Goal: Task Accomplishment & Management: Manage account settings

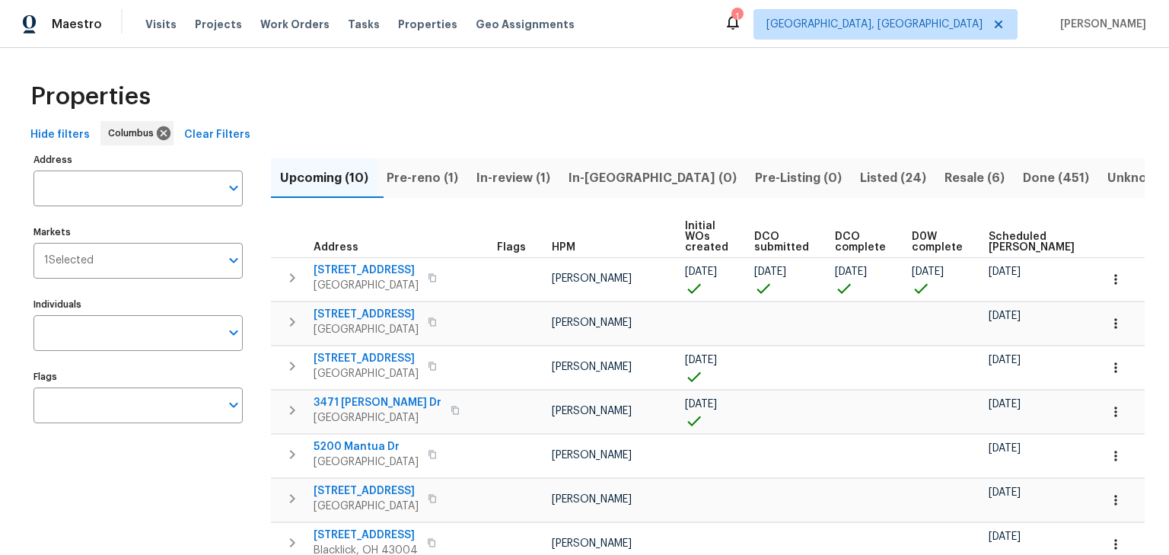
scroll to position [4, 0]
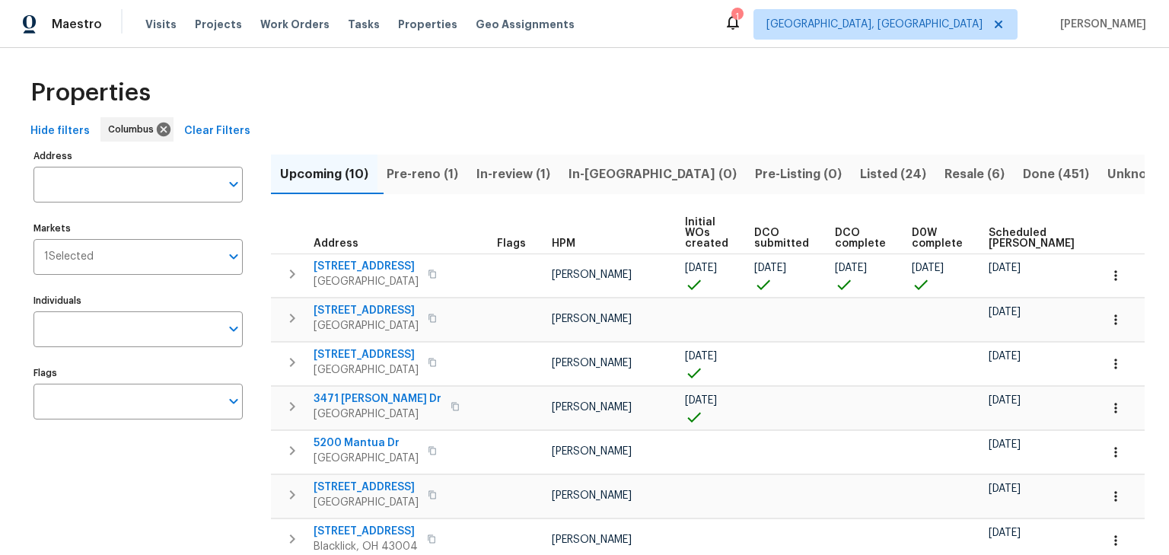
click at [1049, 107] on div "Properties" at bounding box center [584, 93] width 1120 height 49
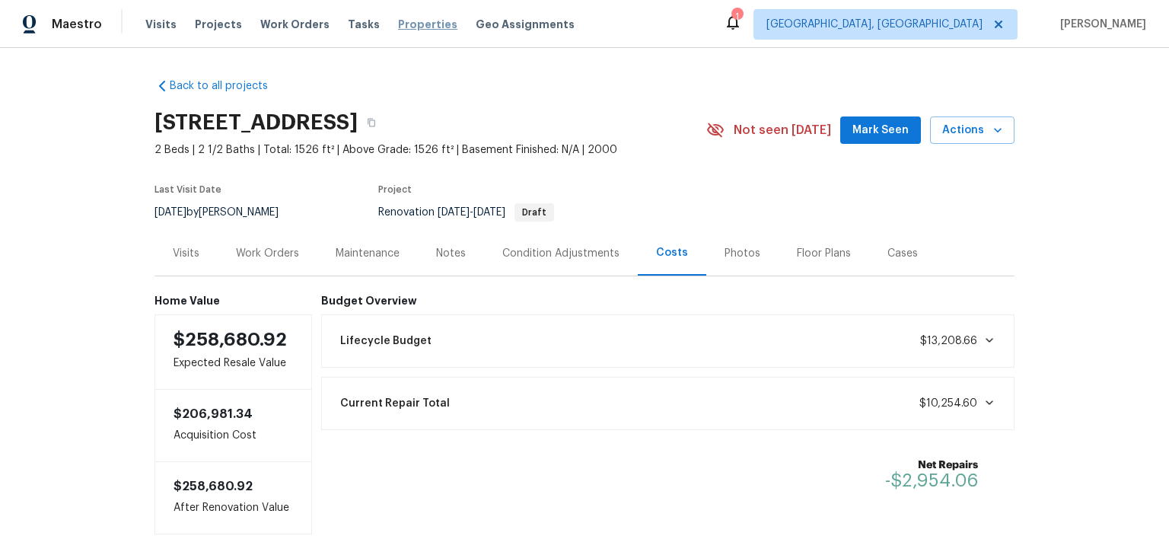
click at [414, 24] on span "Properties" at bounding box center [427, 24] width 59 height 15
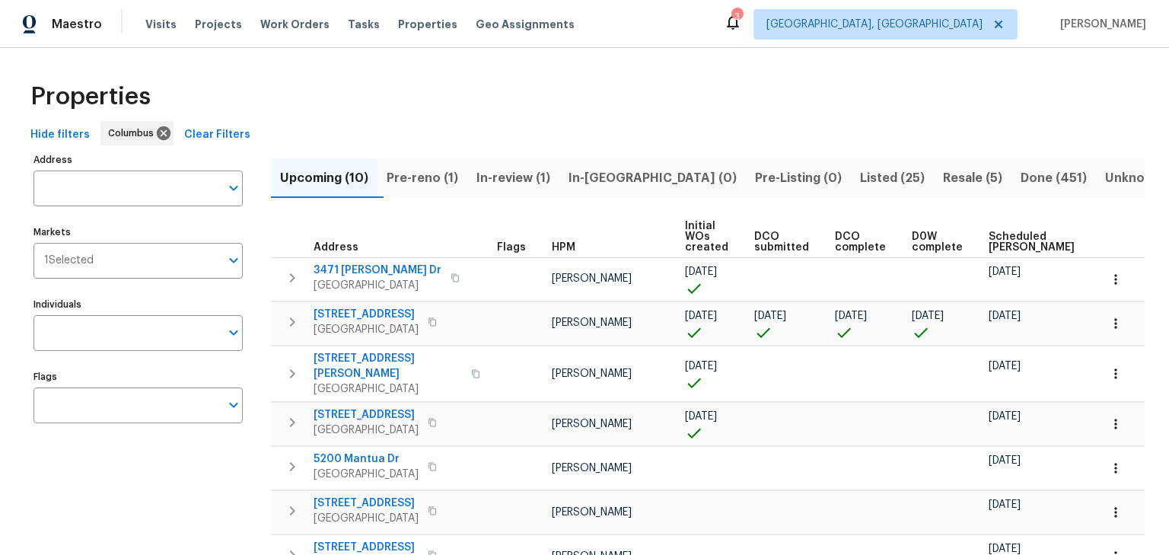
click at [1003, 233] on span "Scheduled [PERSON_NAME]" at bounding box center [1032, 241] width 86 height 21
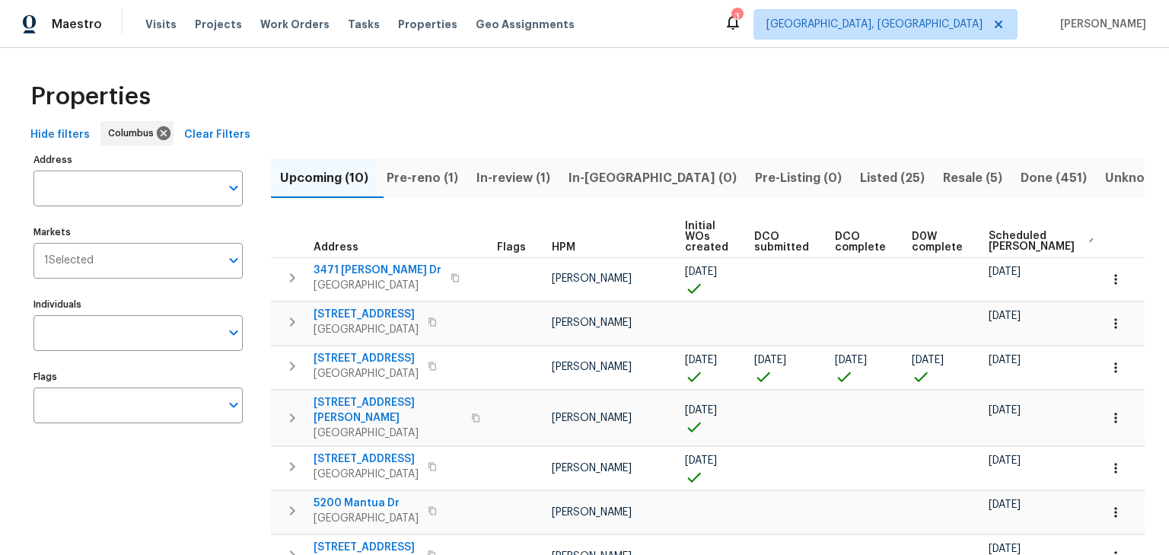
click at [199, 501] on div "Address Address Markets 1 Selected Markets Individuals Individuals Flags Flags" at bounding box center [147, 448] width 228 height 599
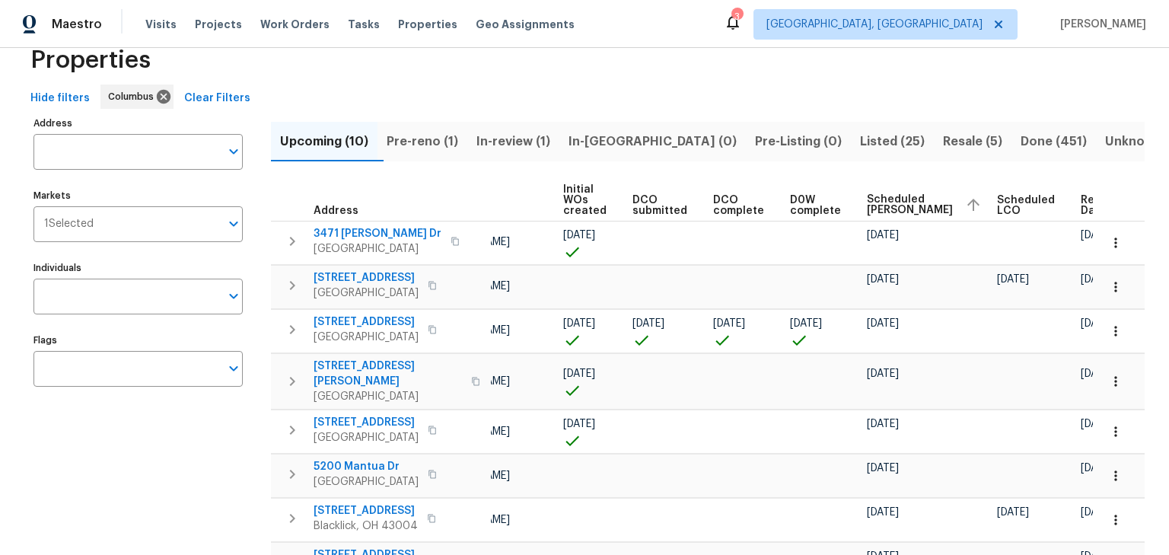
scroll to position [37, 0]
click at [507, 148] on span "In-review (1)" at bounding box center [513, 141] width 74 height 21
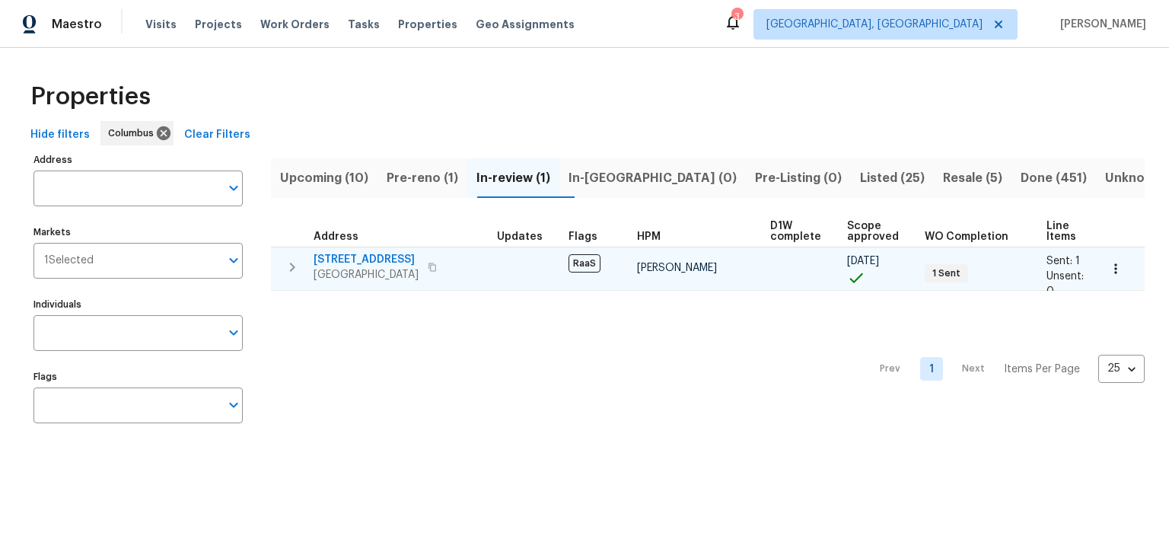
click at [349, 259] on span "1701 E Whittier St" at bounding box center [366, 259] width 105 height 15
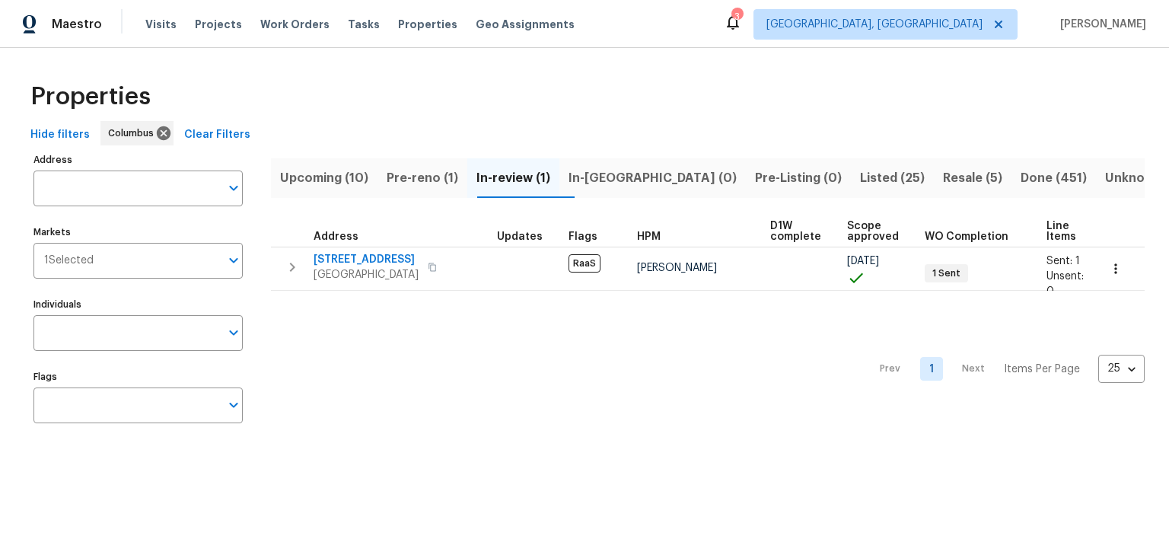
click at [359, 177] on span "Upcoming (10)" at bounding box center [324, 177] width 88 height 21
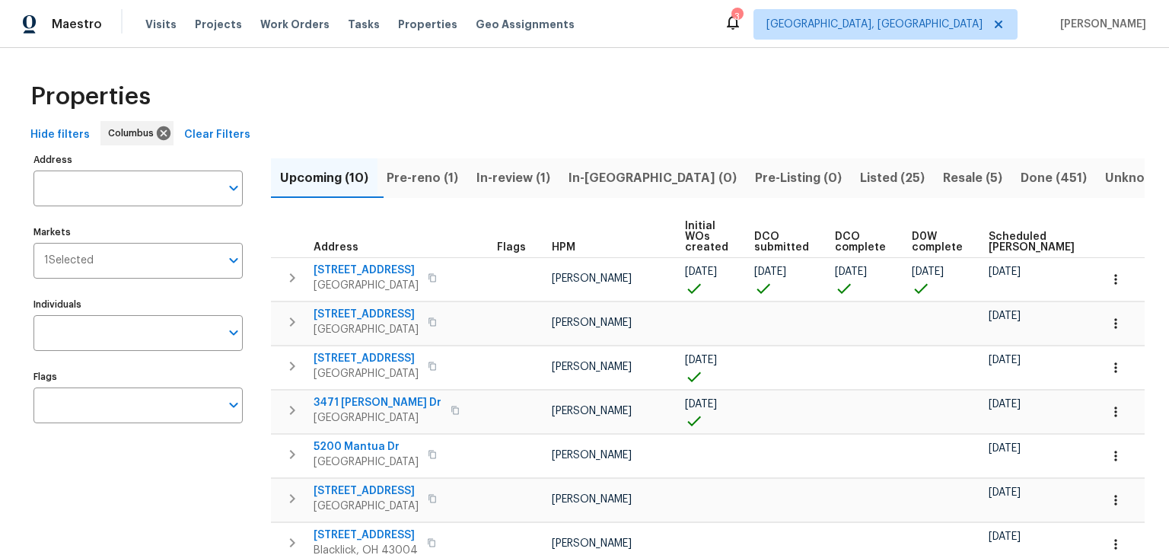
click at [943, 177] on span "Resale (5)" at bounding box center [972, 177] width 59 height 21
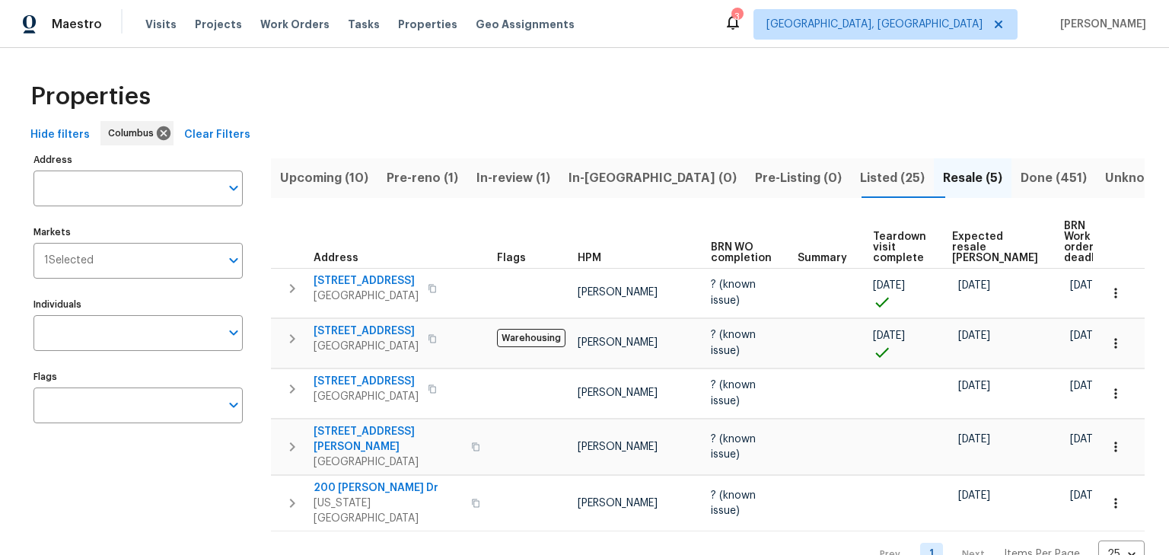
click at [860, 180] on span "Listed (25)" at bounding box center [892, 177] width 65 height 21
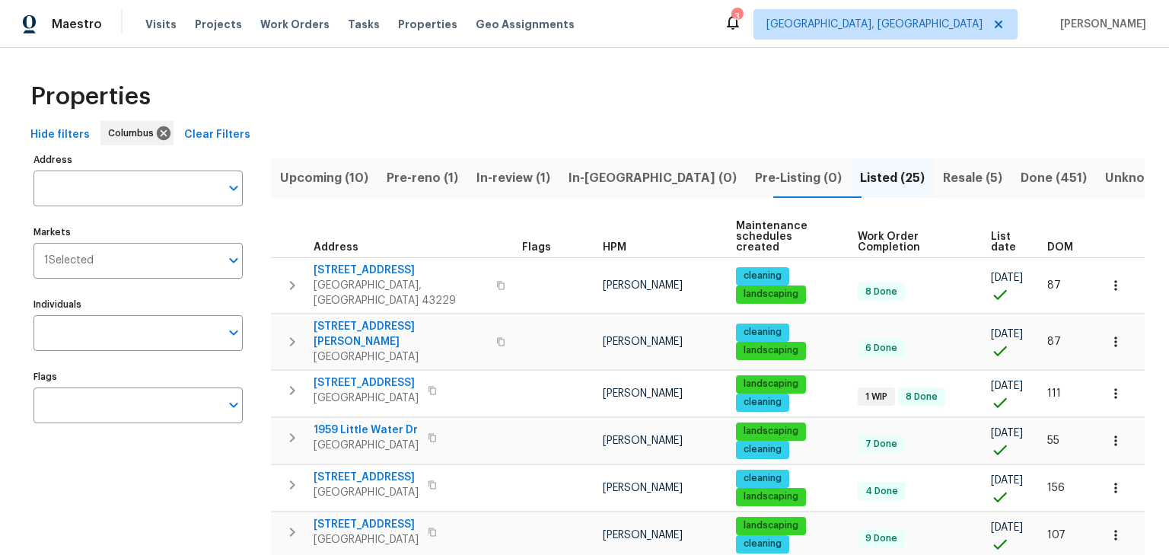
click at [320, 186] on span "Upcoming (10)" at bounding box center [324, 177] width 88 height 21
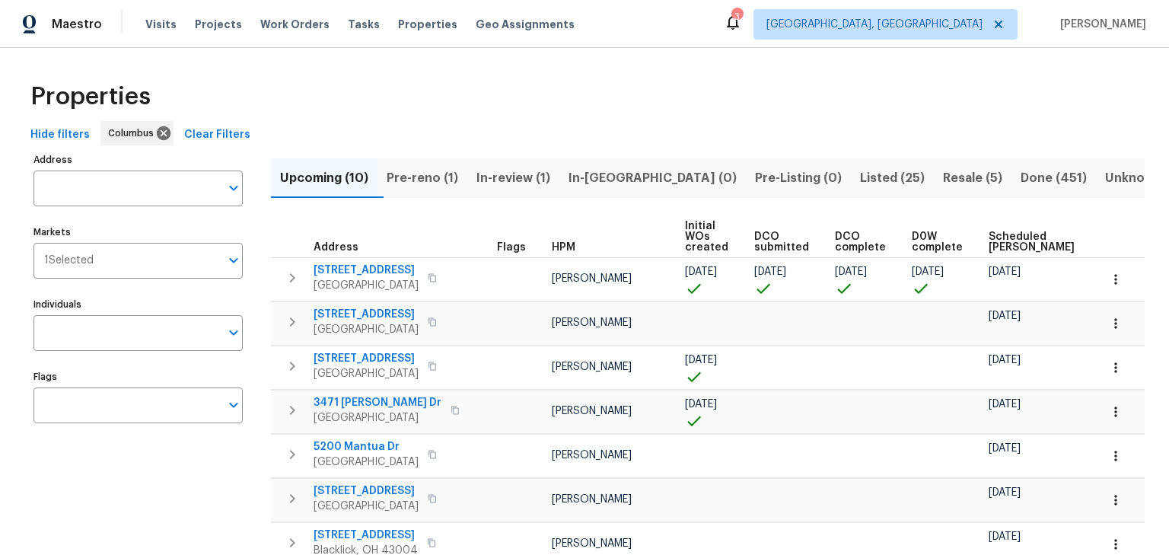
click at [1011, 244] on span "Scheduled COE" at bounding box center [1032, 241] width 86 height 21
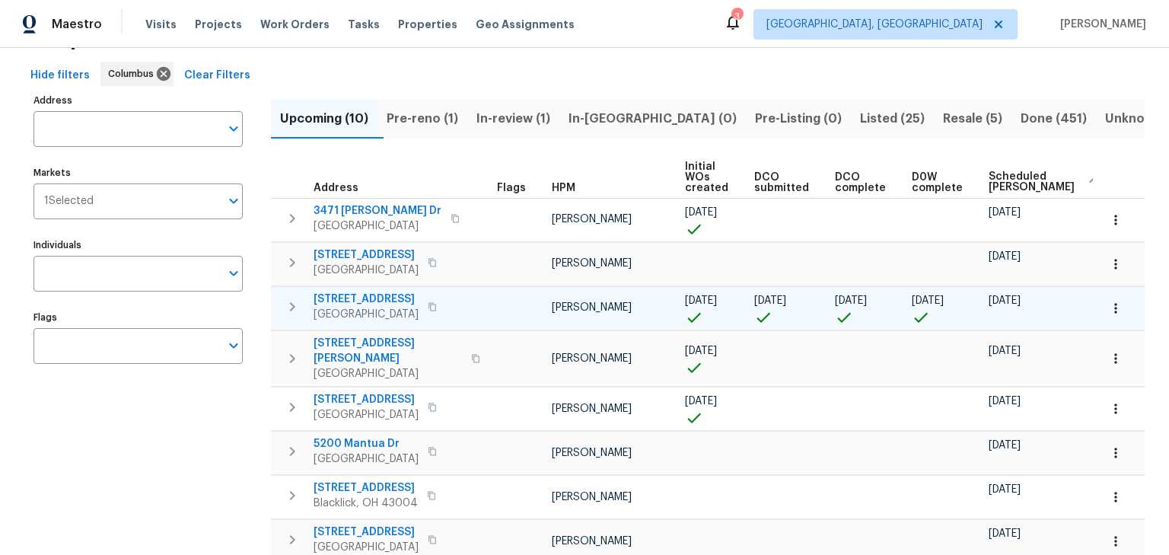
scroll to position [59, 0]
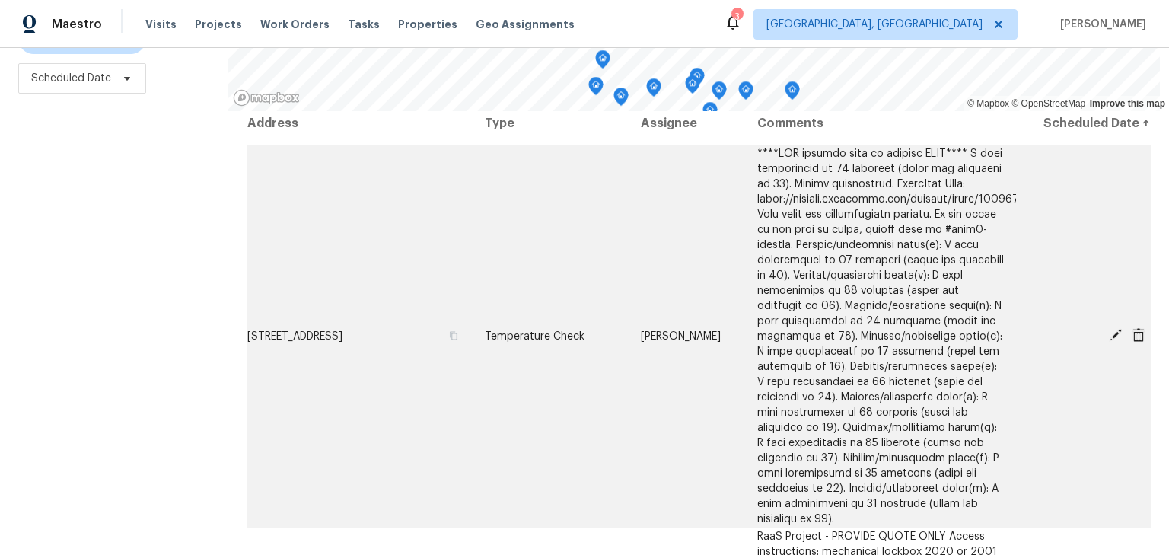
scroll to position [10, 0]
click at [1109, 341] on icon at bounding box center [1116, 334] width 14 height 14
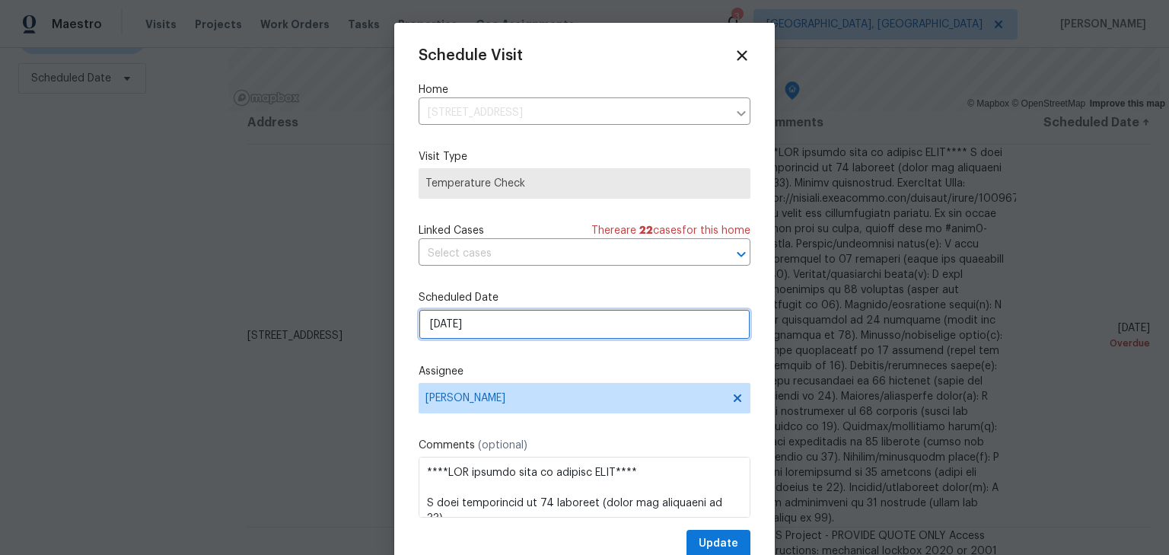
click at [511, 330] on input "8/8/2025" at bounding box center [585, 324] width 332 height 30
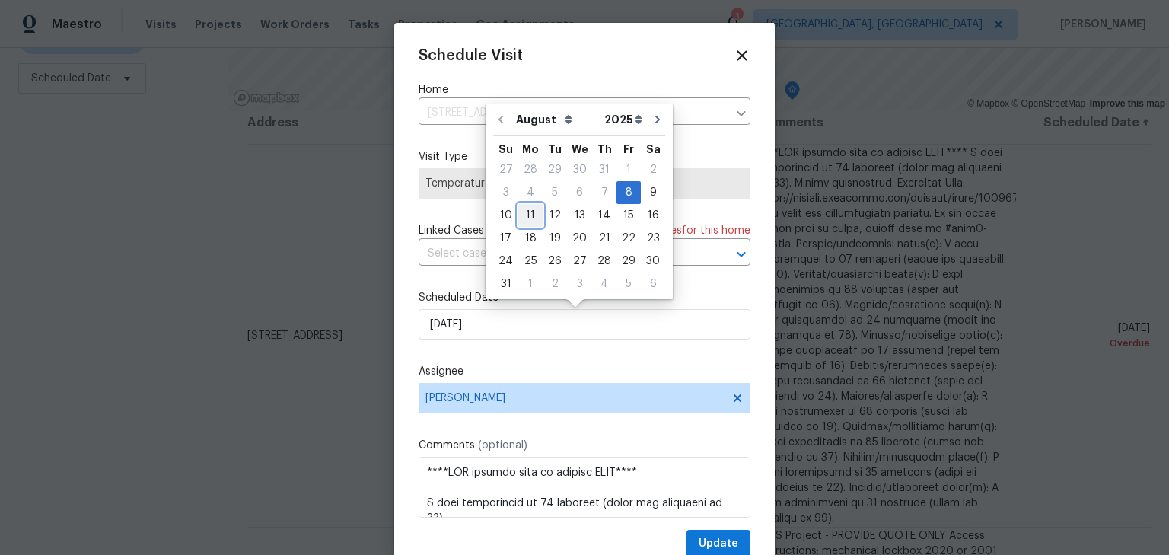
click at [529, 215] on div "11" at bounding box center [530, 215] width 24 height 21
type input "8/11/2025"
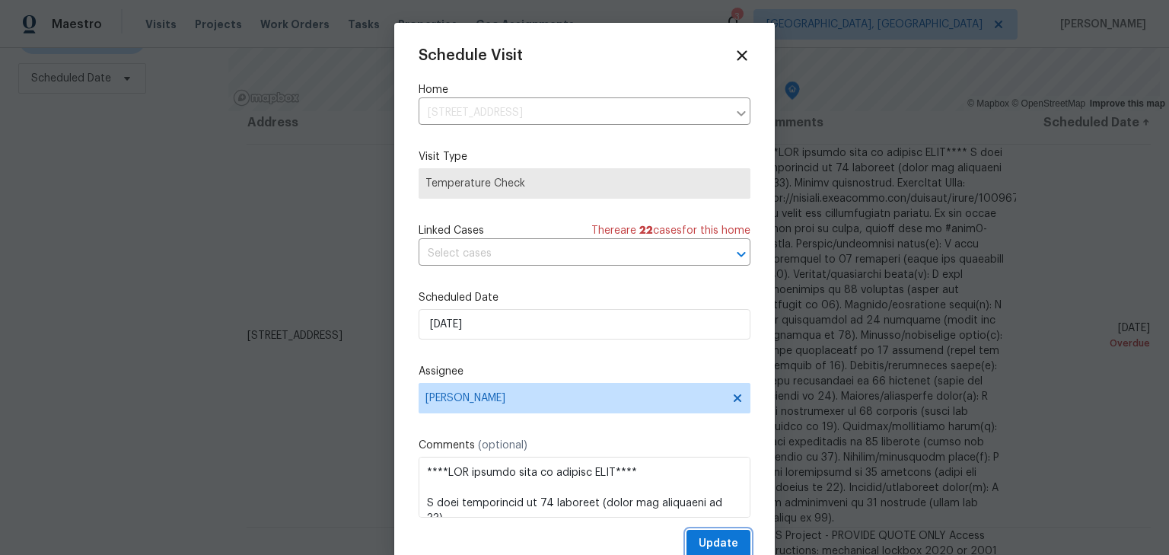
click at [719, 539] on span "Update" at bounding box center [719, 543] width 40 height 19
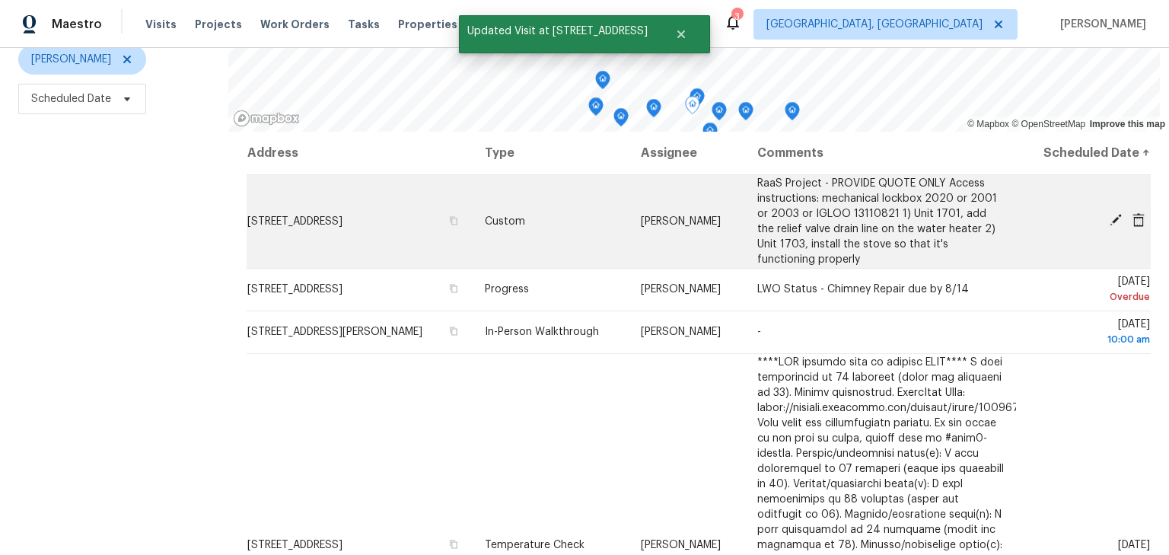
scroll to position [190, 0]
click at [1110, 226] on icon at bounding box center [1116, 220] width 12 height 12
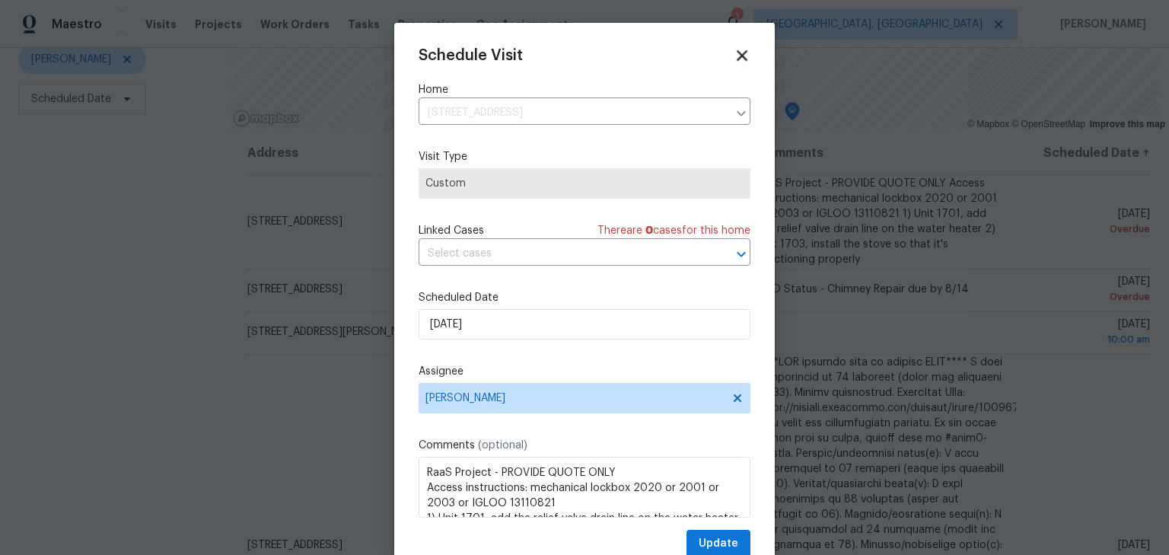
click at [737, 51] on icon at bounding box center [742, 55] width 11 height 11
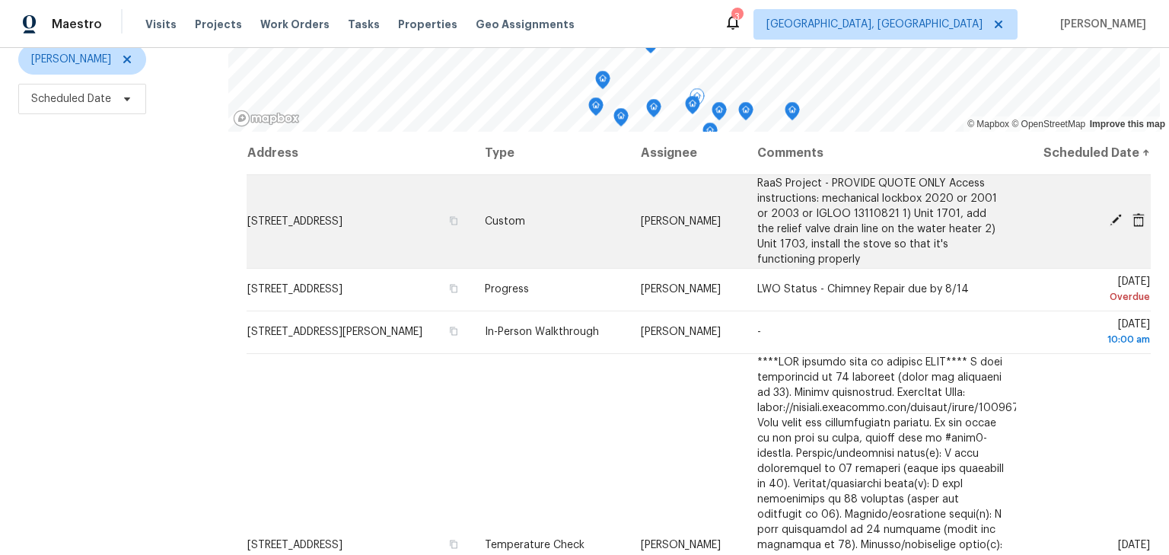
click at [1109, 227] on icon at bounding box center [1116, 220] width 14 height 14
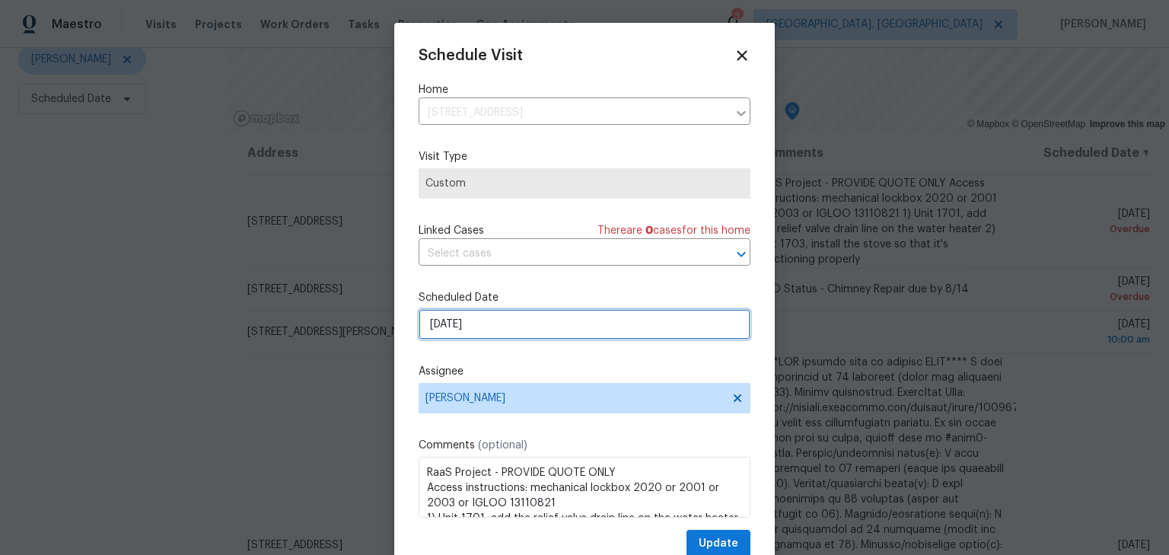
click at [524, 336] on input "8/8/2025" at bounding box center [585, 324] width 332 height 30
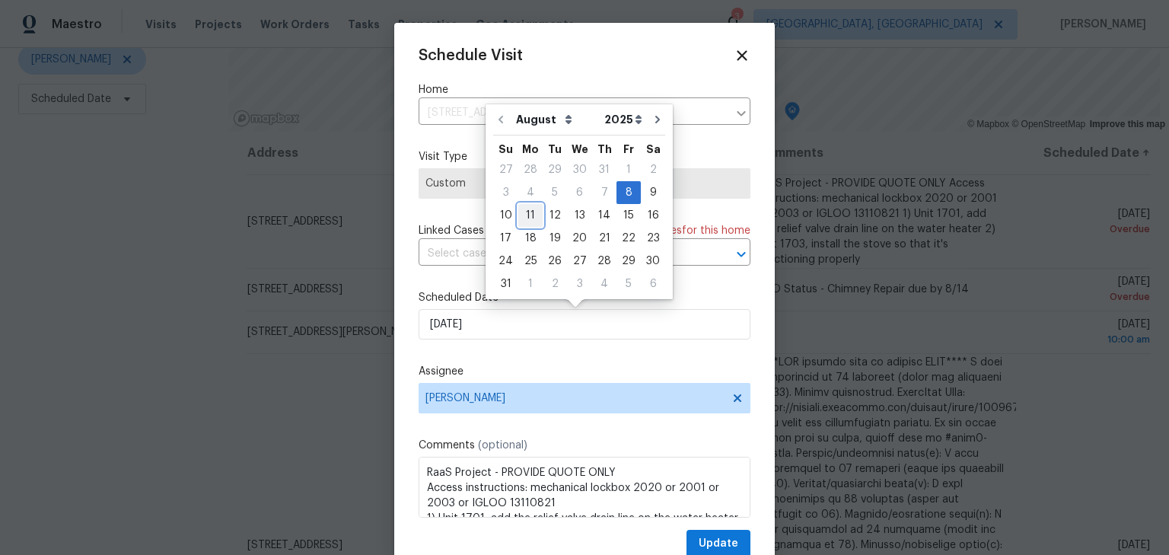
click at [533, 206] on div "11" at bounding box center [530, 215] width 24 height 21
type input "8/11/2025"
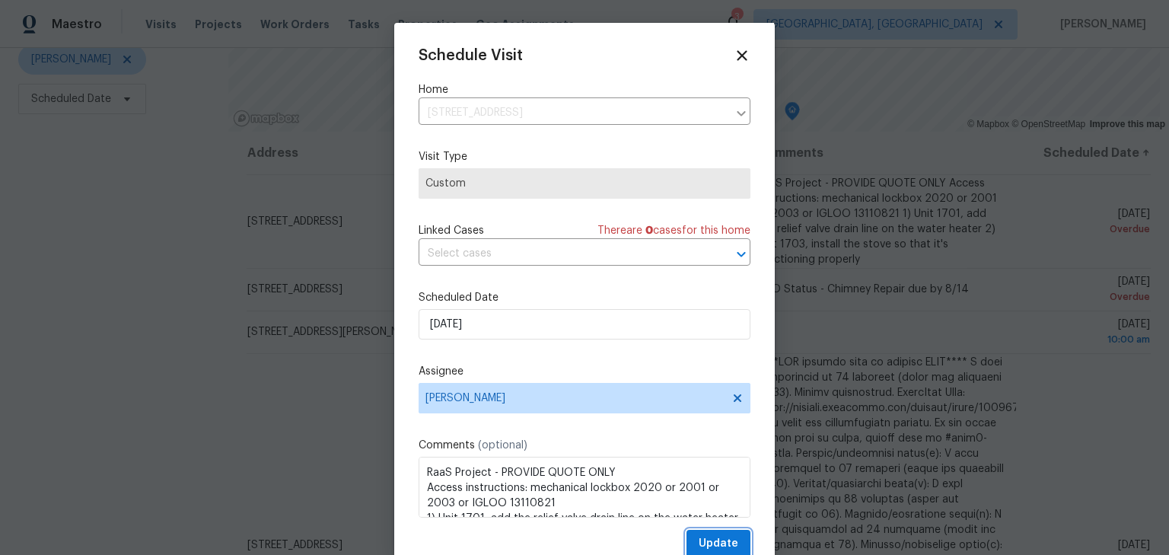
click at [711, 550] on span "Update" at bounding box center [719, 543] width 40 height 19
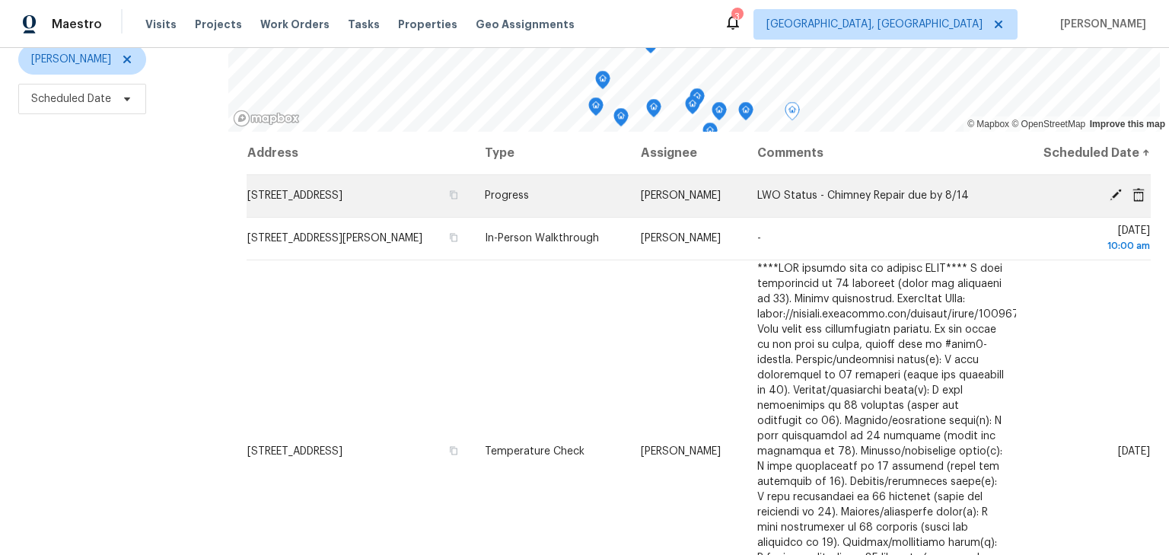
click at [1109, 202] on icon at bounding box center [1116, 195] width 14 height 14
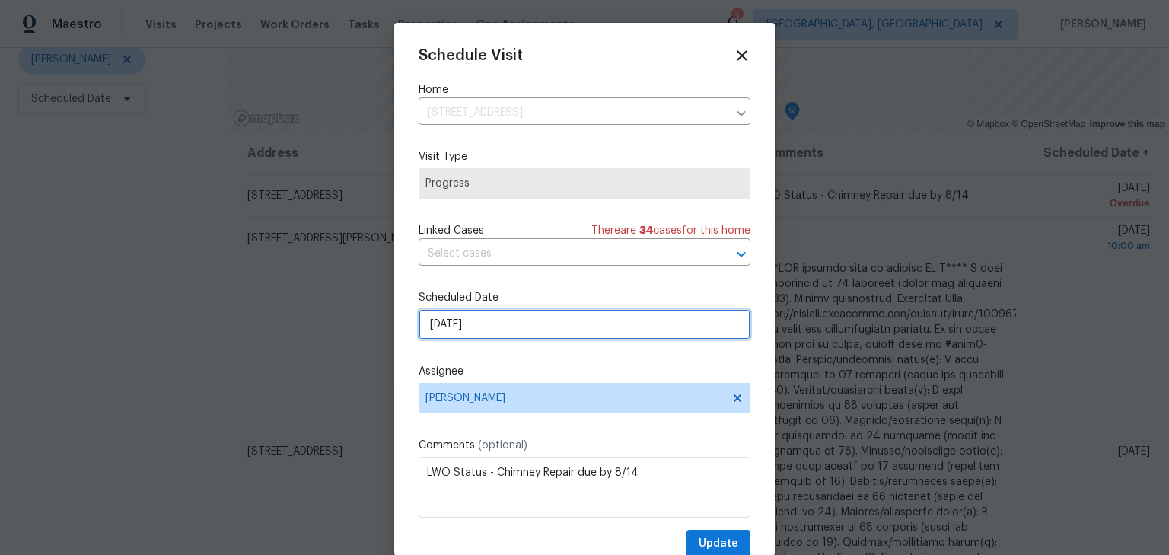
click at [542, 333] on input "8/8/2025" at bounding box center [585, 324] width 332 height 30
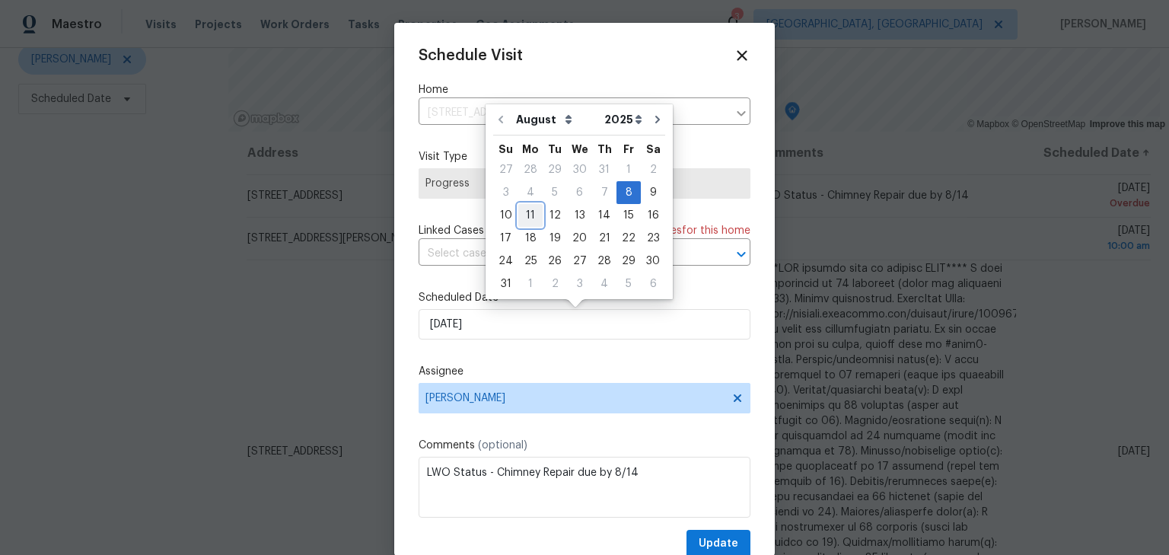
click at [530, 210] on div "11" at bounding box center [530, 215] width 24 height 21
type input "8/11/2025"
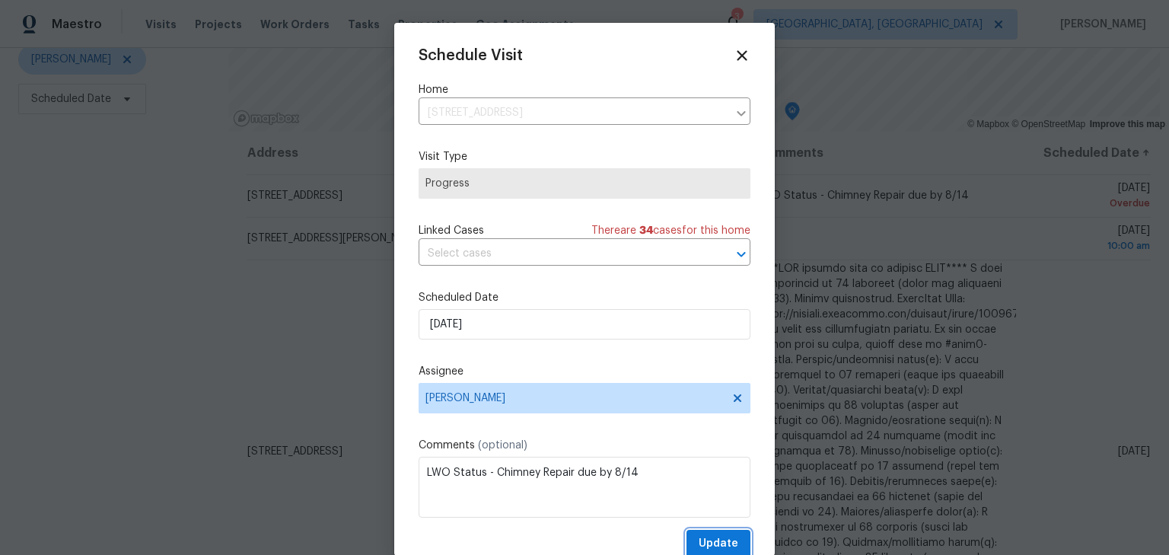
click at [711, 539] on span "Update" at bounding box center [719, 543] width 40 height 19
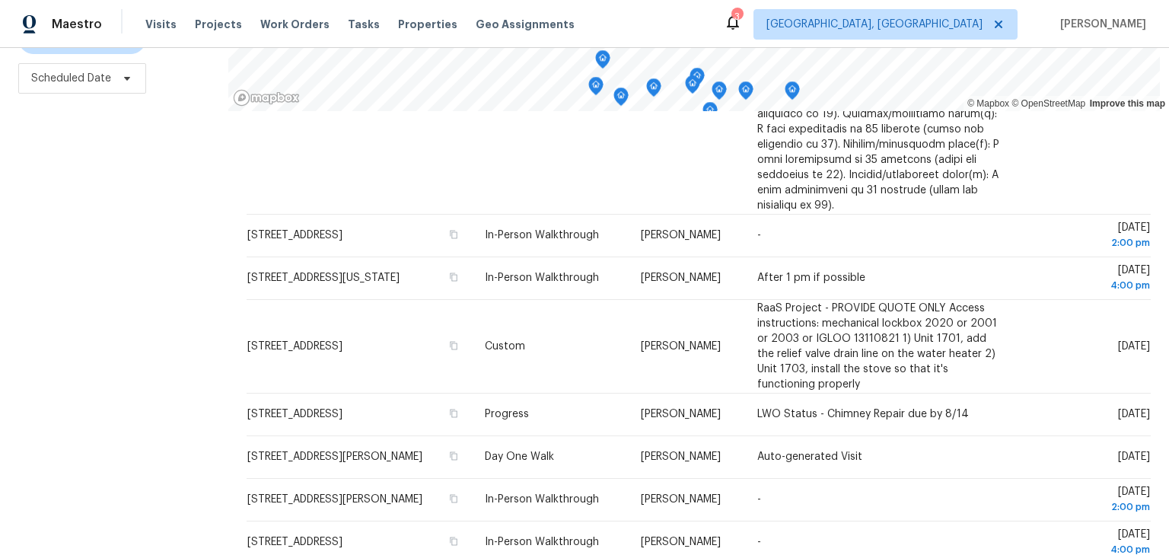
scroll to position [366, 0]
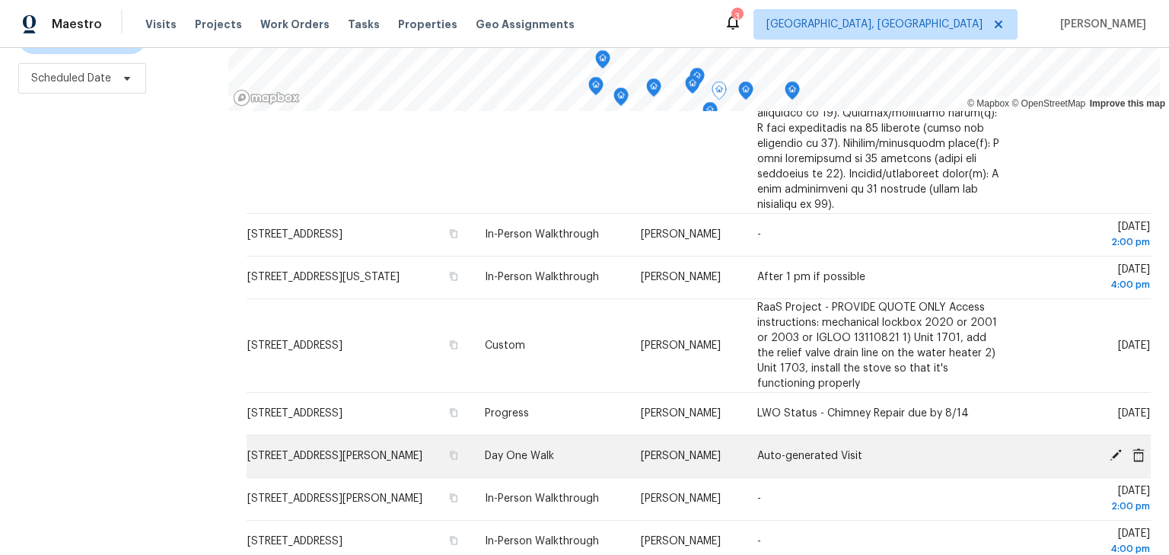
click at [1110, 461] on icon at bounding box center [1116, 455] width 12 height 12
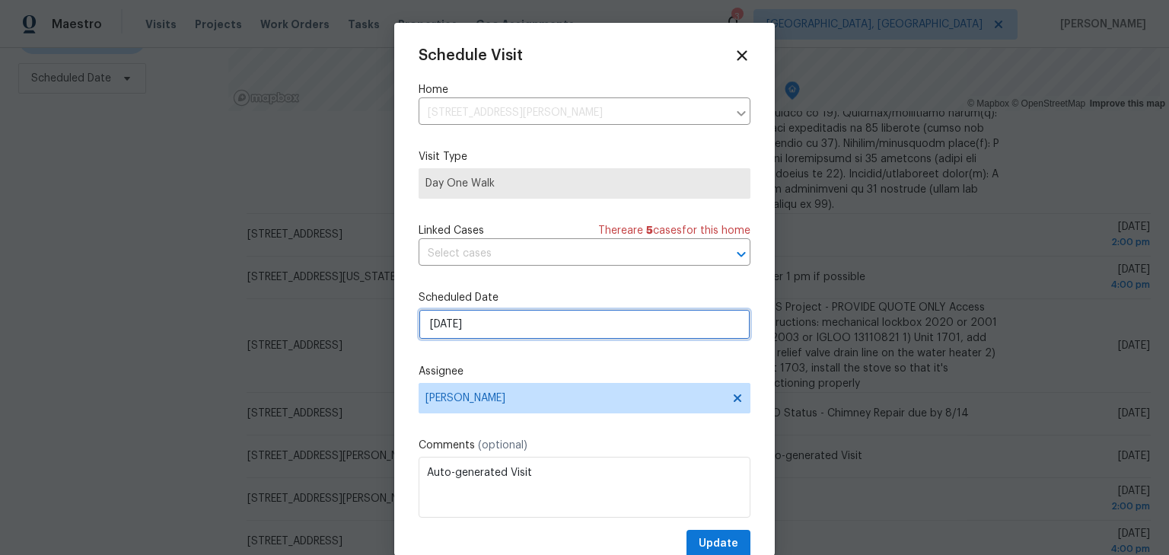
click at [505, 334] on input "8/12/2025" at bounding box center [585, 324] width 332 height 30
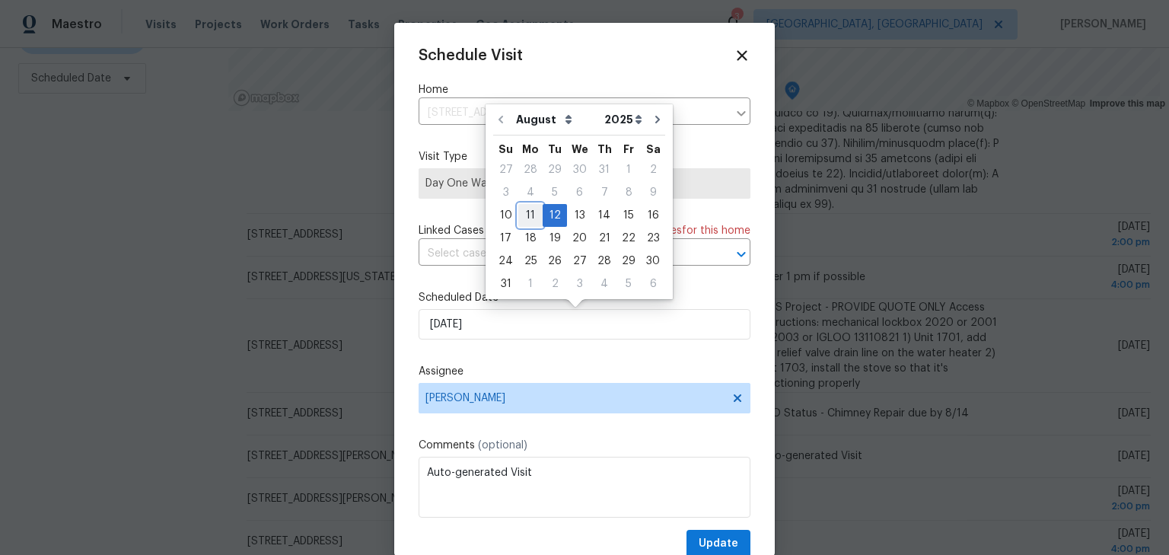
click at [528, 209] on div "11" at bounding box center [530, 215] width 24 height 21
type input "8/11/2025"
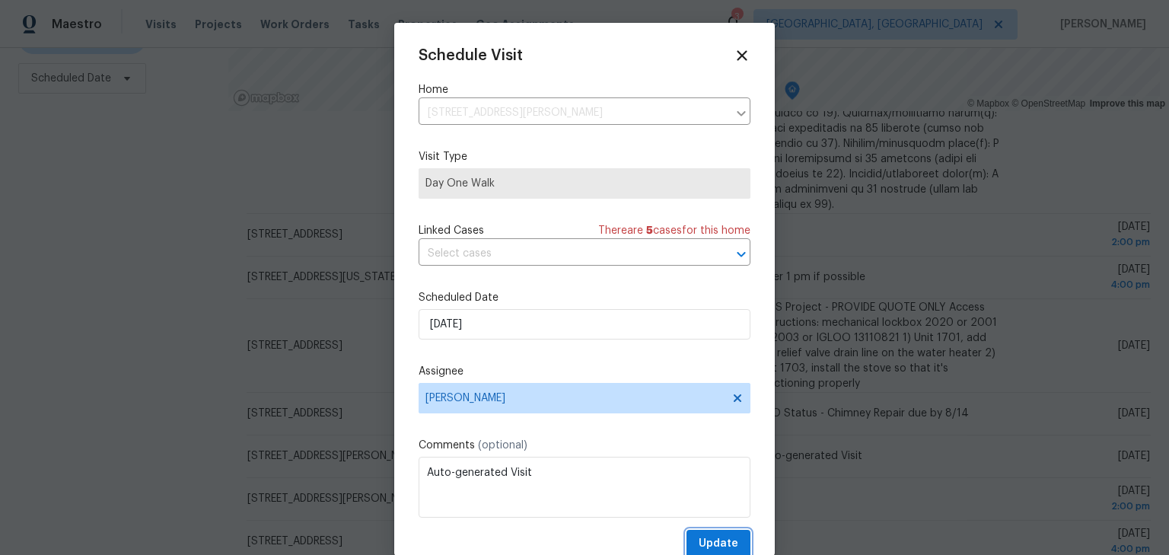
click at [699, 544] on span "Update" at bounding box center [719, 543] width 40 height 19
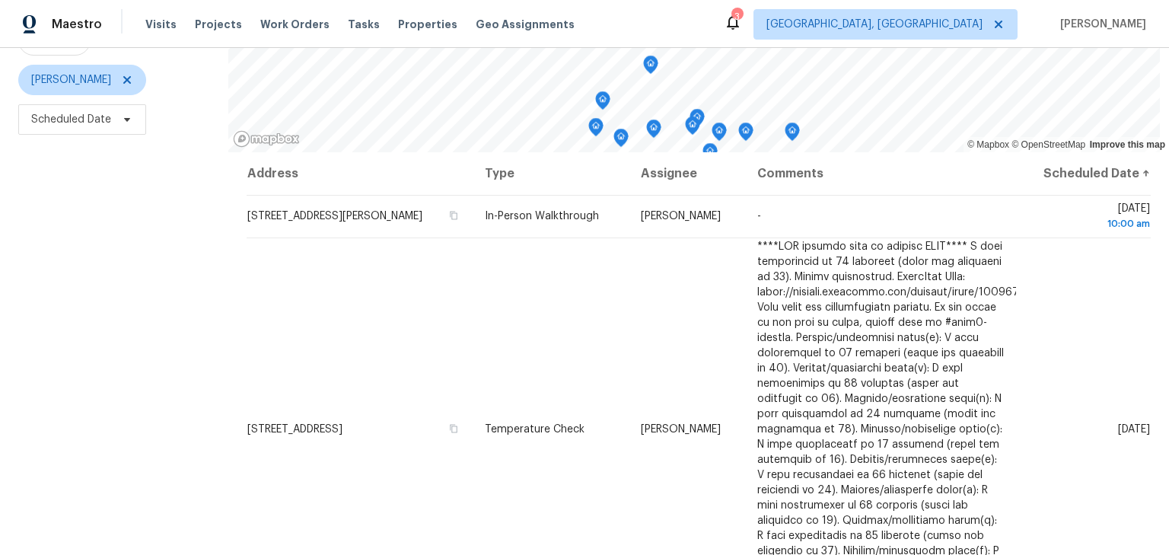
scroll to position [0, 0]
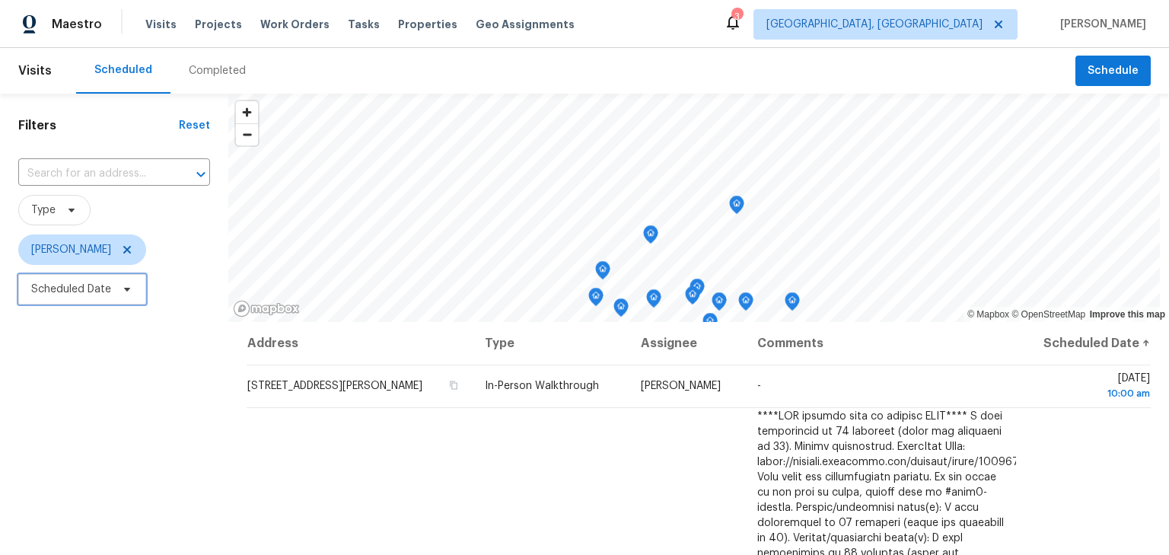
click at [103, 297] on span "Scheduled Date" at bounding box center [82, 289] width 128 height 30
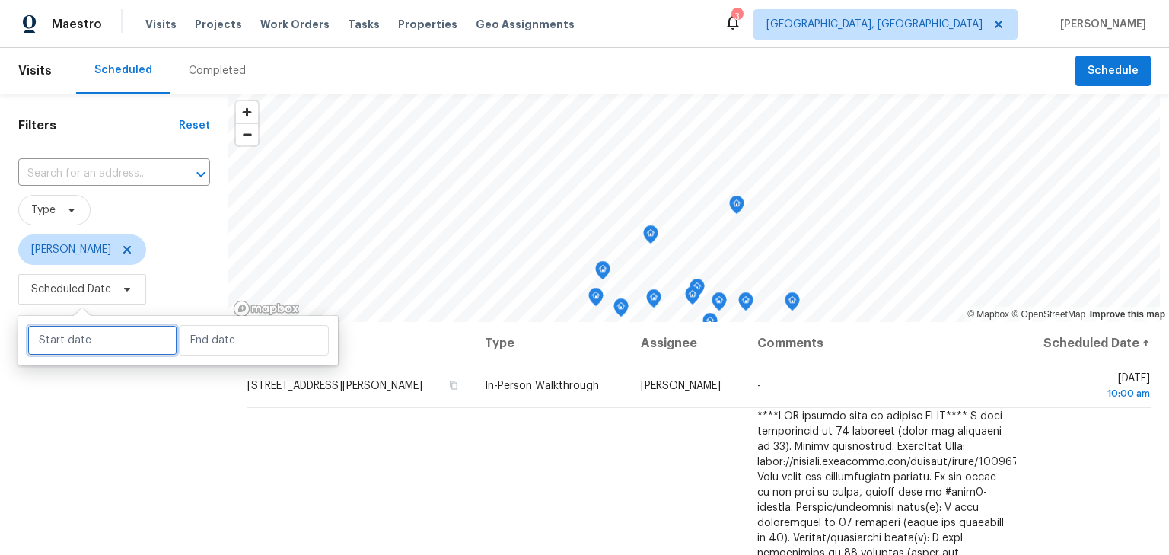
click at [104, 342] on input "text" at bounding box center [102, 340] width 150 height 30
select select "7"
select select "2025"
select select "8"
select select "2025"
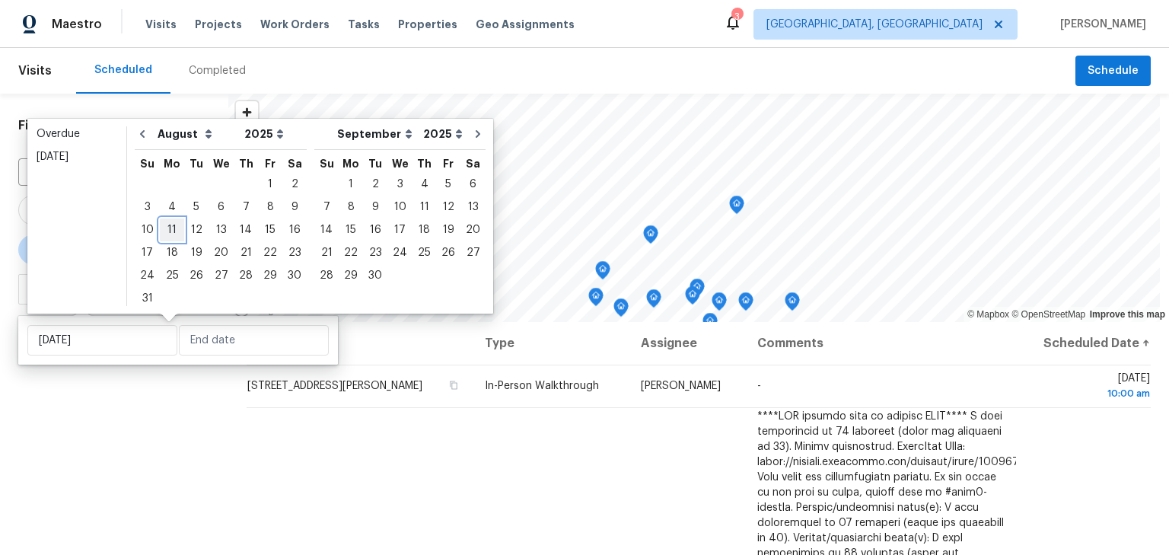
click at [167, 232] on div "11" at bounding box center [172, 229] width 24 height 21
type input "Mon, Aug 11"
click at [167, 232] on div "11" at bounding box center [172, 229] width 24 height 21
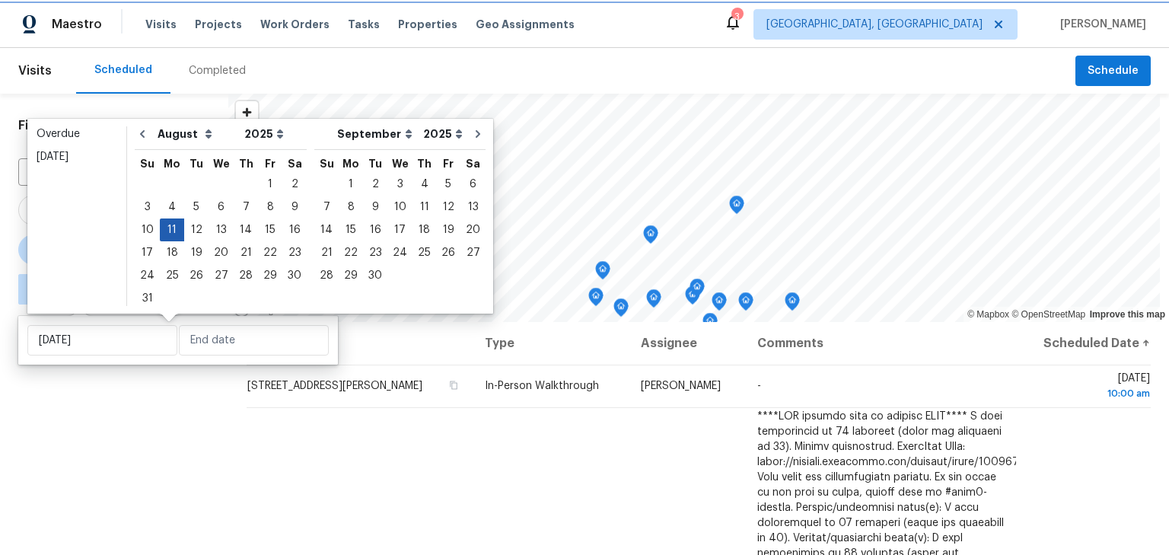
type input "Mon, Aug 11"
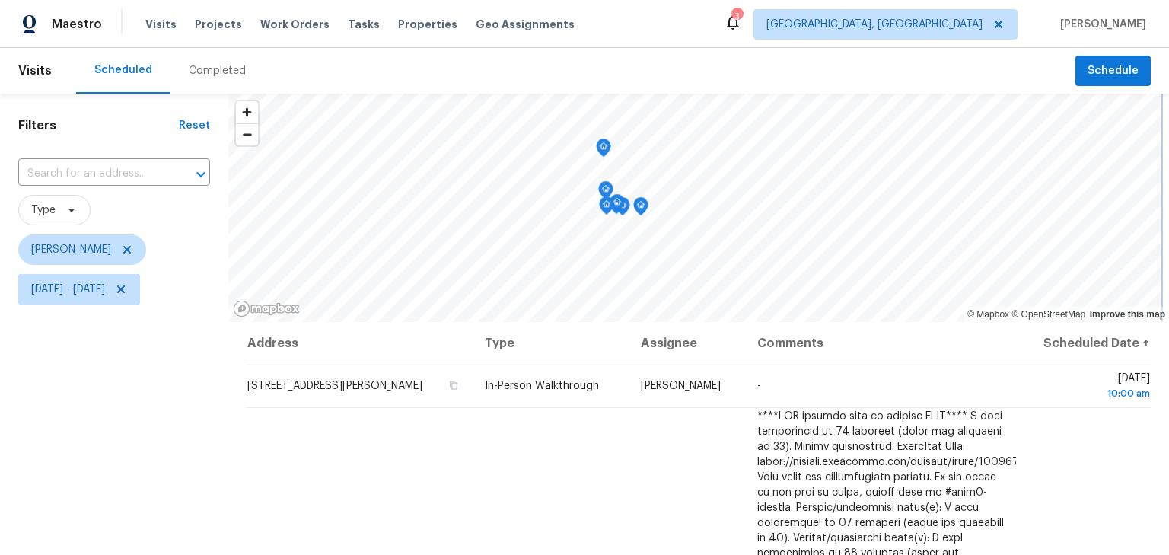
click at [601, 149] on icon "Map marker" at bounding box center [604, 148] width 14 height 18
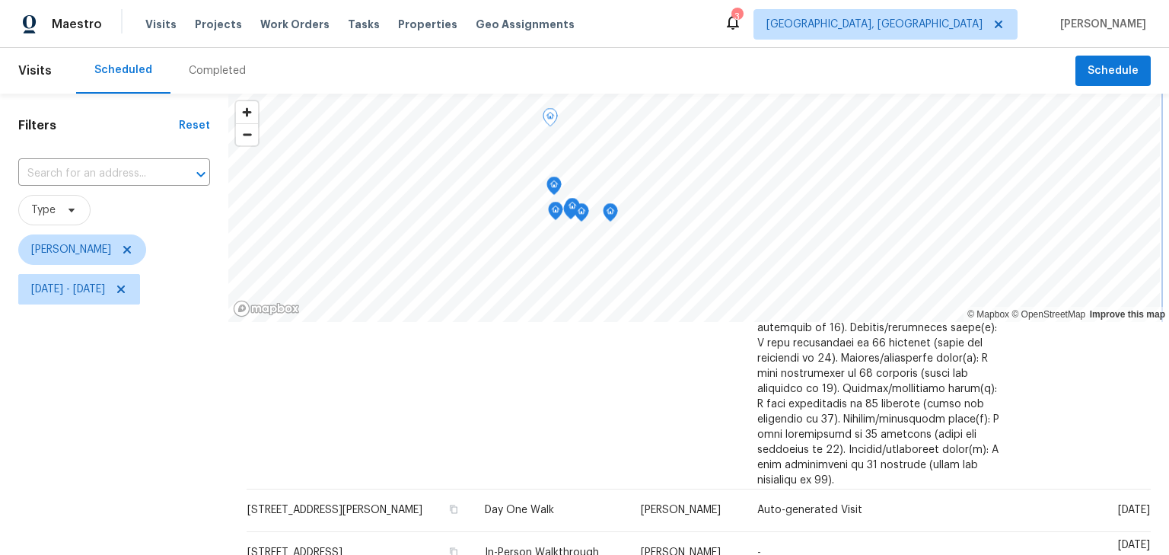
click at [607, 216] on icon "Map marker" at bounding box center [611, 213] width 14 height 18
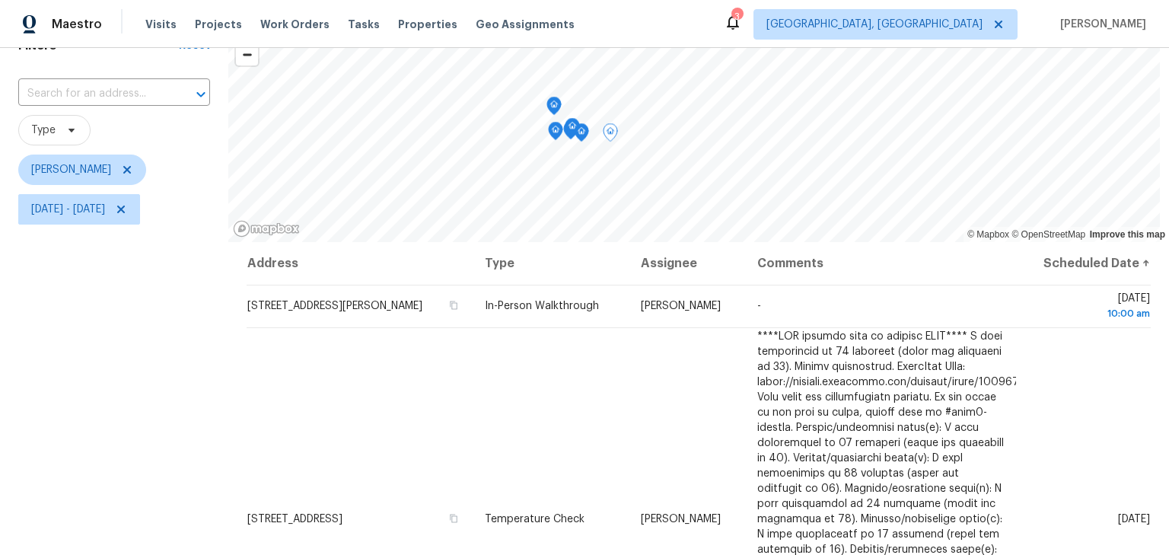
click at [139, 363] on div "Filters Reset ​ Type Keith Hollingsworth Mon, Aug 11 - Mon, Aug 11" at bounding box center [114, 350] width 228 height 672
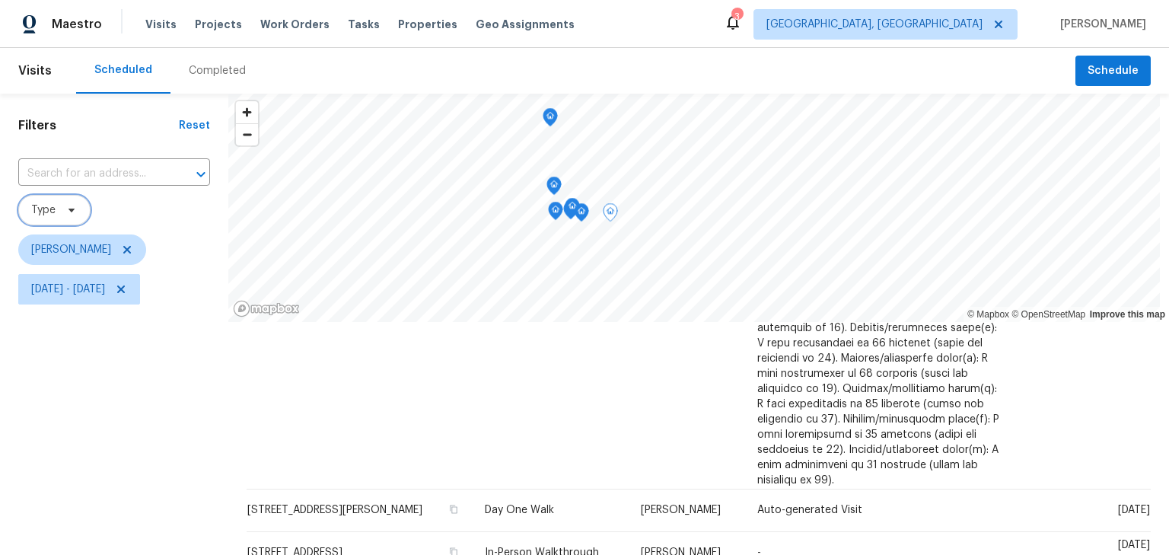
click at [57, 212] on span "Type" at bounding box center [54, 210] width 72 height 30
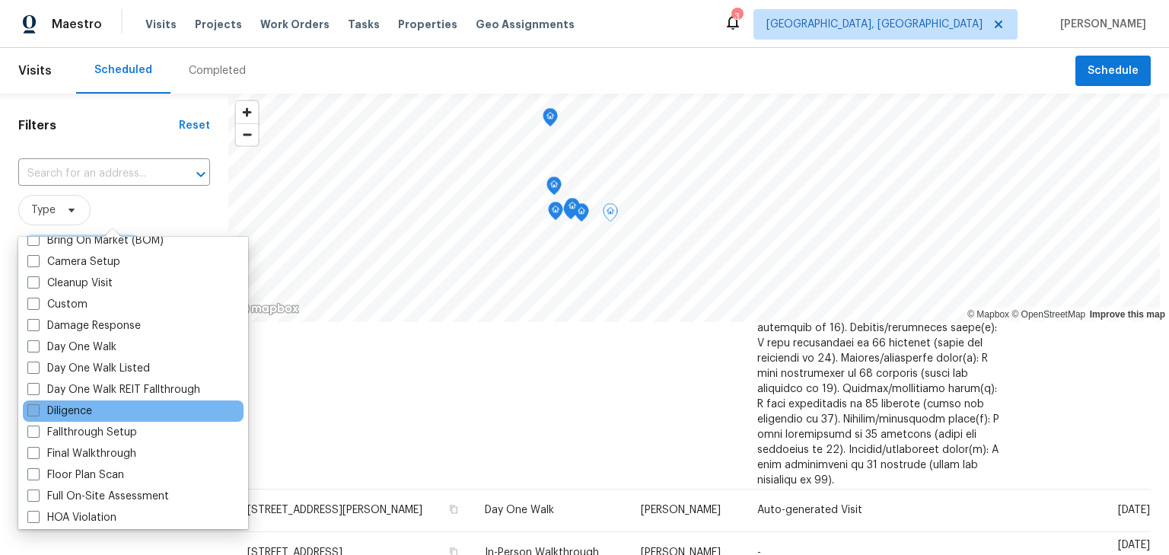
click at [64, 408] on label "Diligence" at bounding box center [59, 410] width 65 height 15
click at [37, 408] on input "Diligence" at bounding box center [32, 408] width 10 height 10
checkbox input "true"
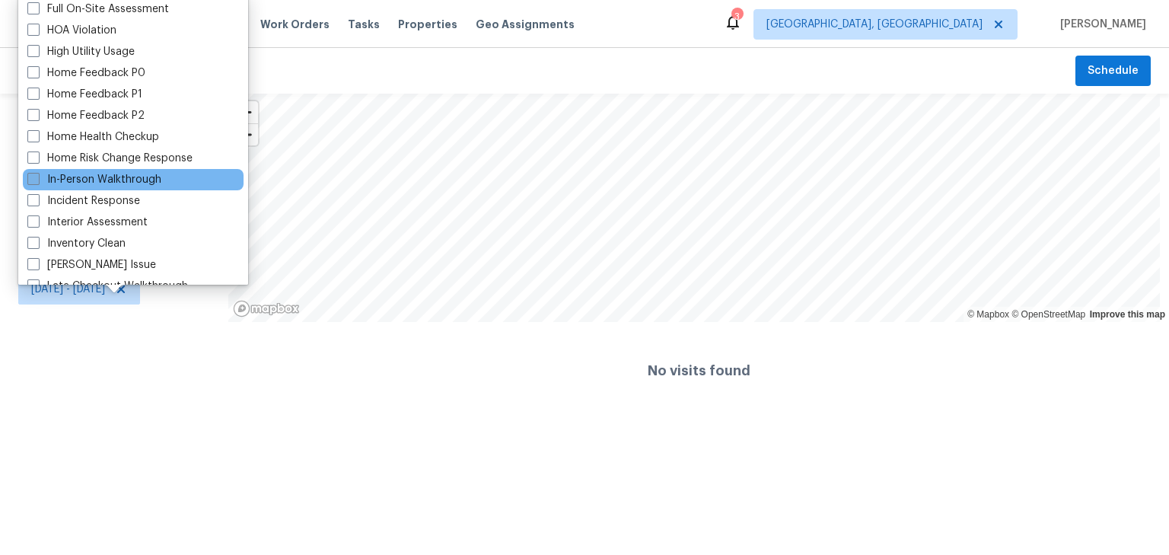
scroll to position [425, 0]
click at [93, 179] on label "In-Person Walkthrough" at bounding box center [94, 178] width 134 height 15
click at [37, 179] on input "In-Person Walkthrough" at bounding box center [32, 176] width 10 height 10
checkbox input "true"
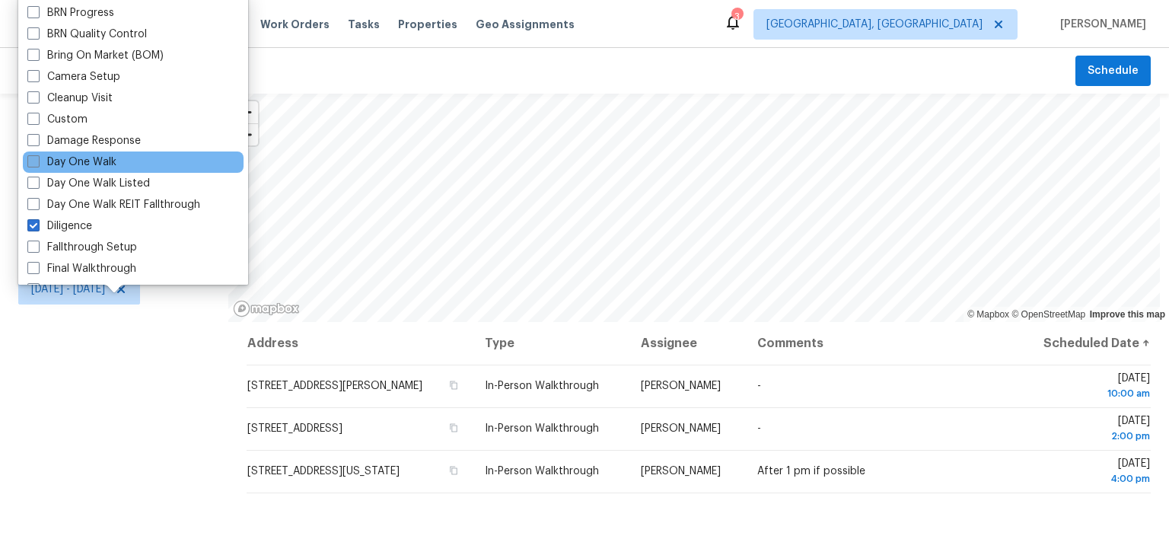
scroll to position [121, 0]
click at [78, 158] on label "Day One Walk" at bounding box center [71, 162] width 89 height 15
click at [37, 158] on input "Day One Walk" at bounding box center [32, 160] width 10 height 10
checkbox input "true"
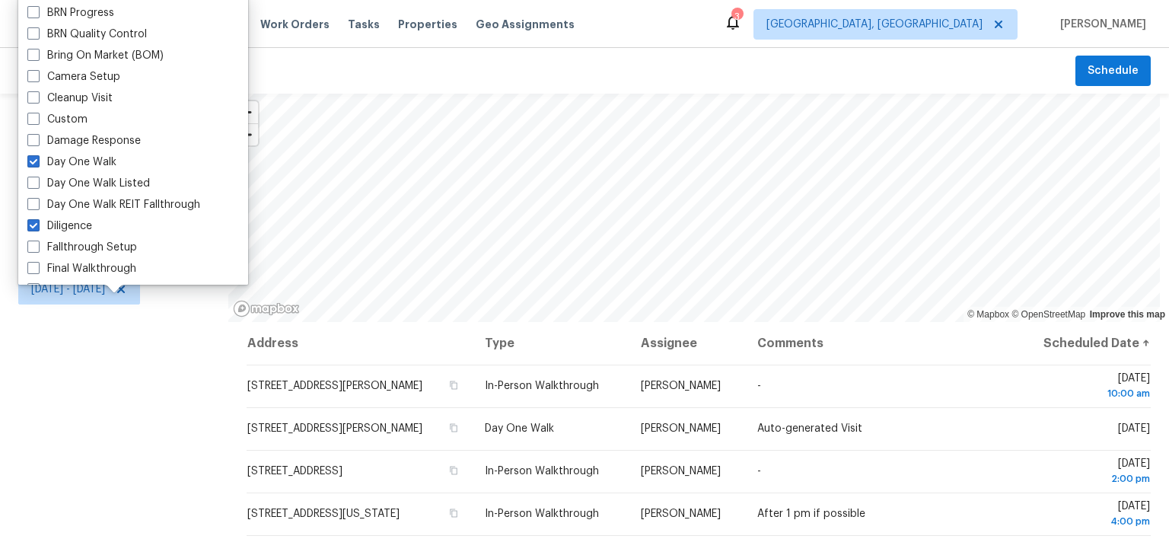
click at [77, 451] on div "Filters Reset ​ Diligence + 2 Keith Hollingsworth Mon, Aug 11 - Mon, Aug 11" at bounding box center [114, 430] width 228 height 672
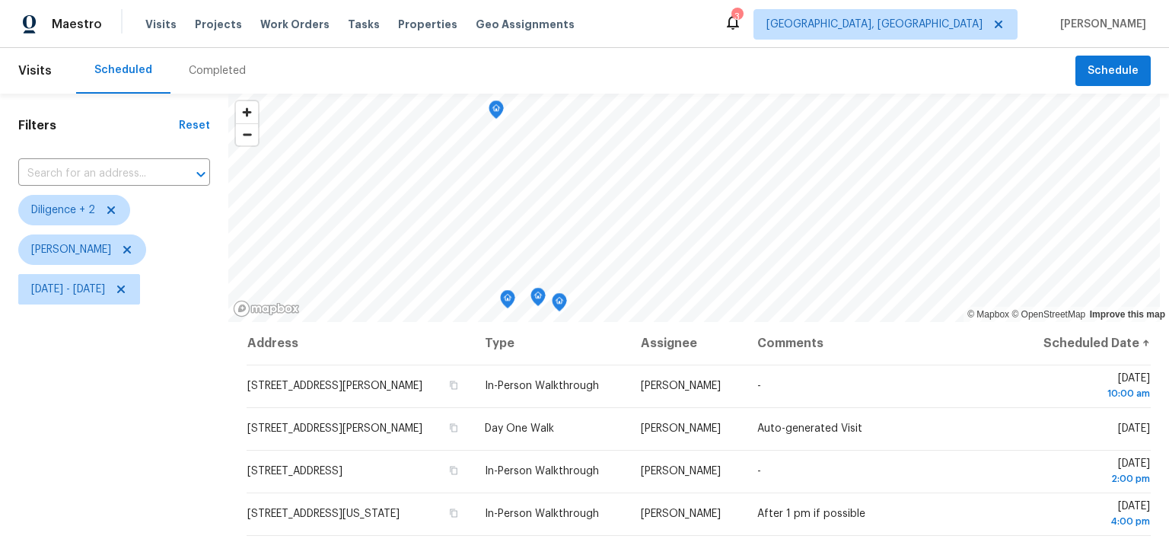
click at [498, 118] on icon "Map marker" at bounding box center [496, 109] width 15 height 19
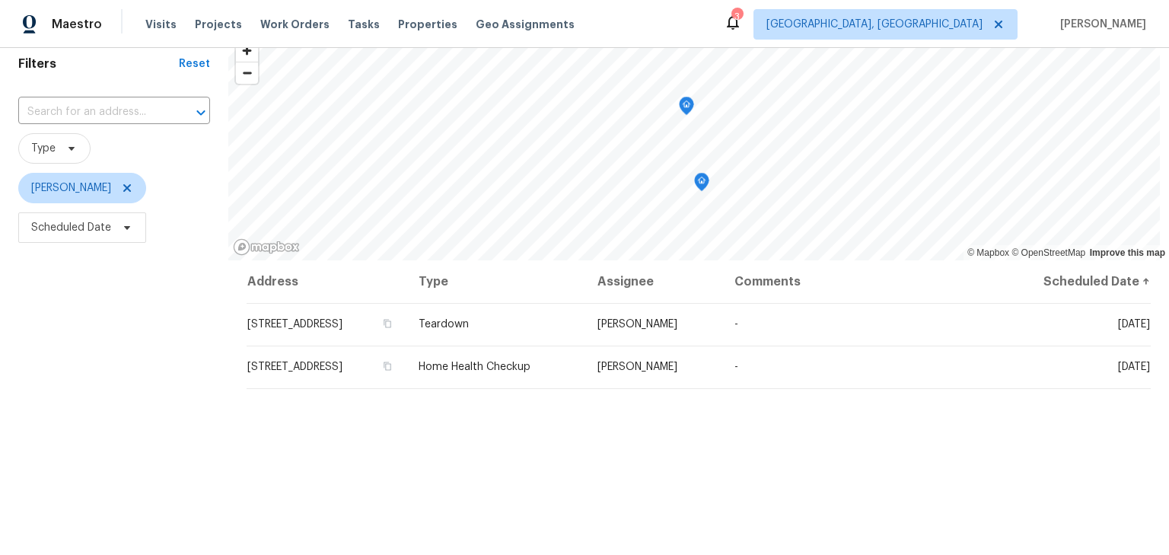
scroll to position [61, 0]
click at [131, 186] on icon at bounding box center [127, 189] width 8 height 8
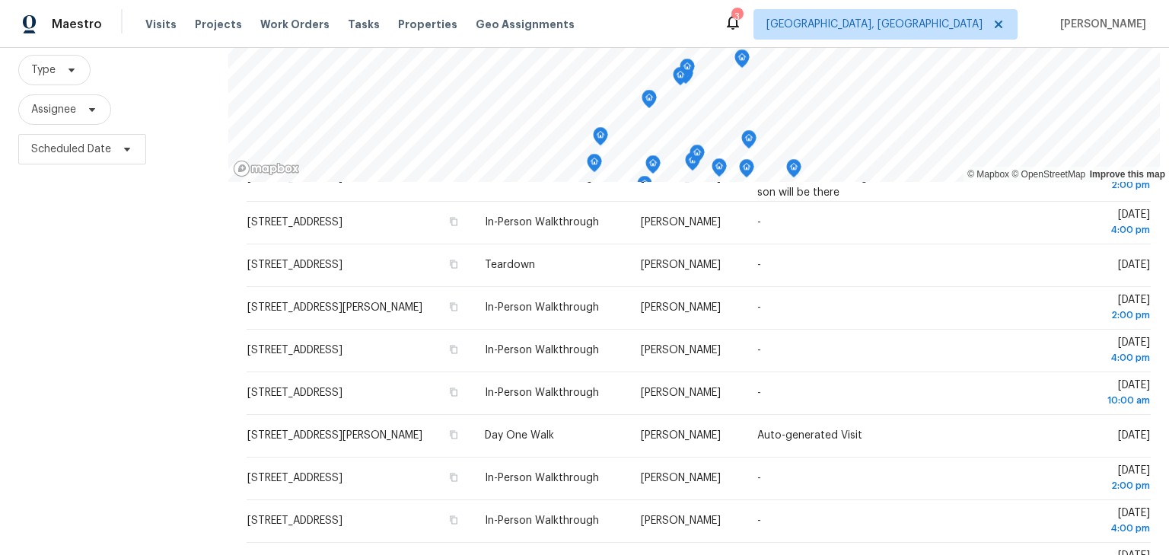
scroll to position [141, 0]
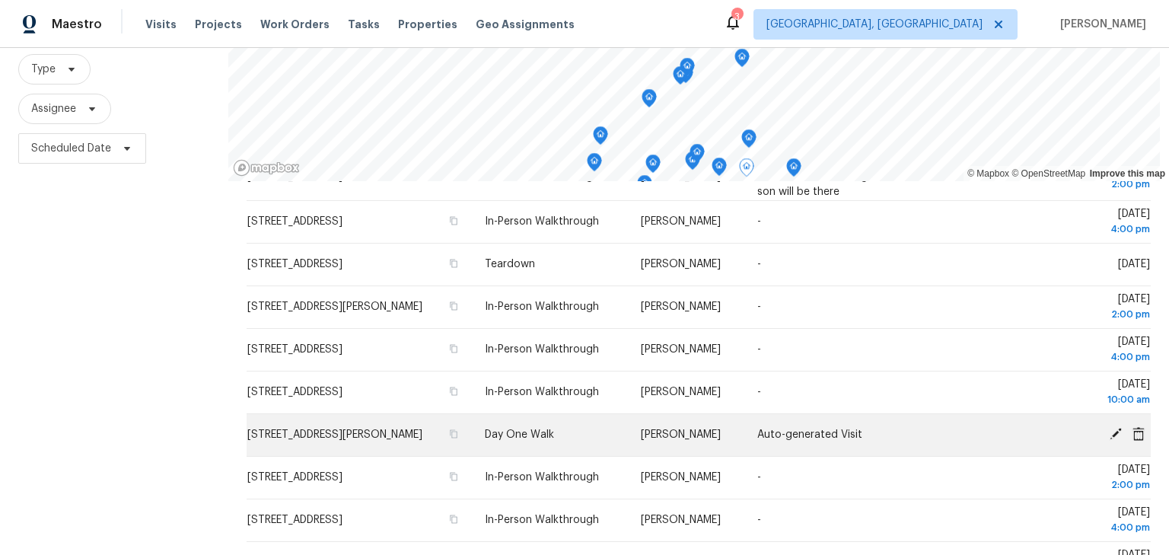
click at [1110, 431] on icon at bounding box center [1116, 434] width 12 height 12
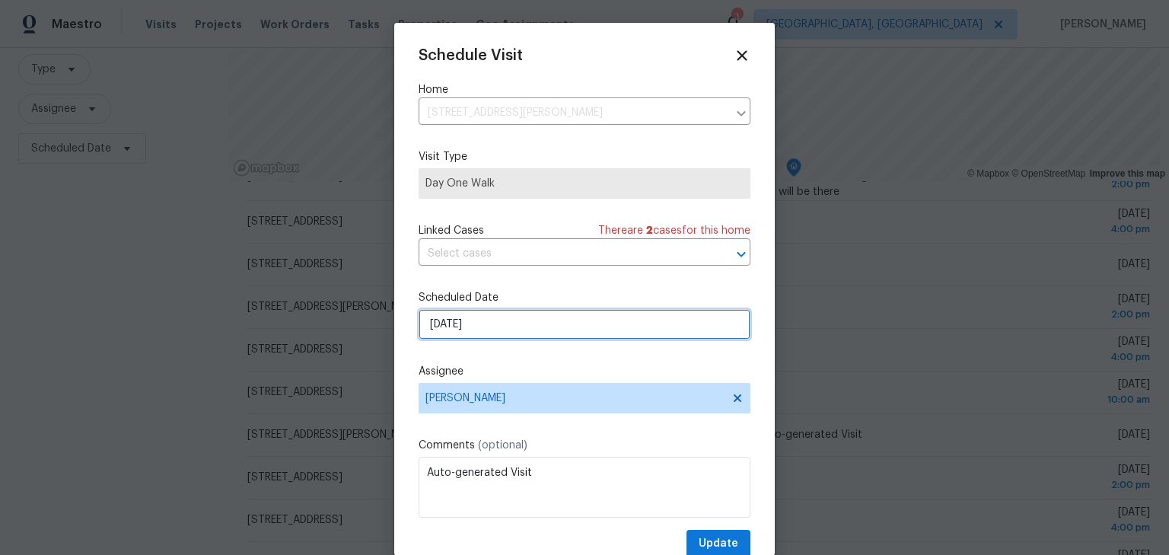
click at [518, 323] on input "8/14/2025" at bounding box center [585, 324] width 332 height 30
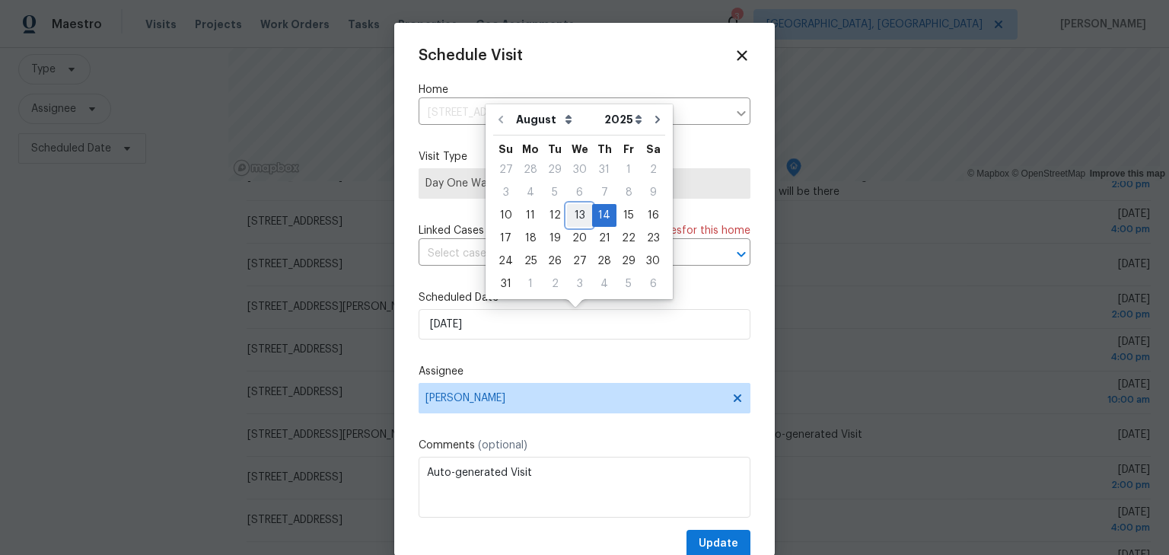
click at [569, 217] on div "13" at bounding box center [579, 215] width 25 height 21
type input "8/13/2025"
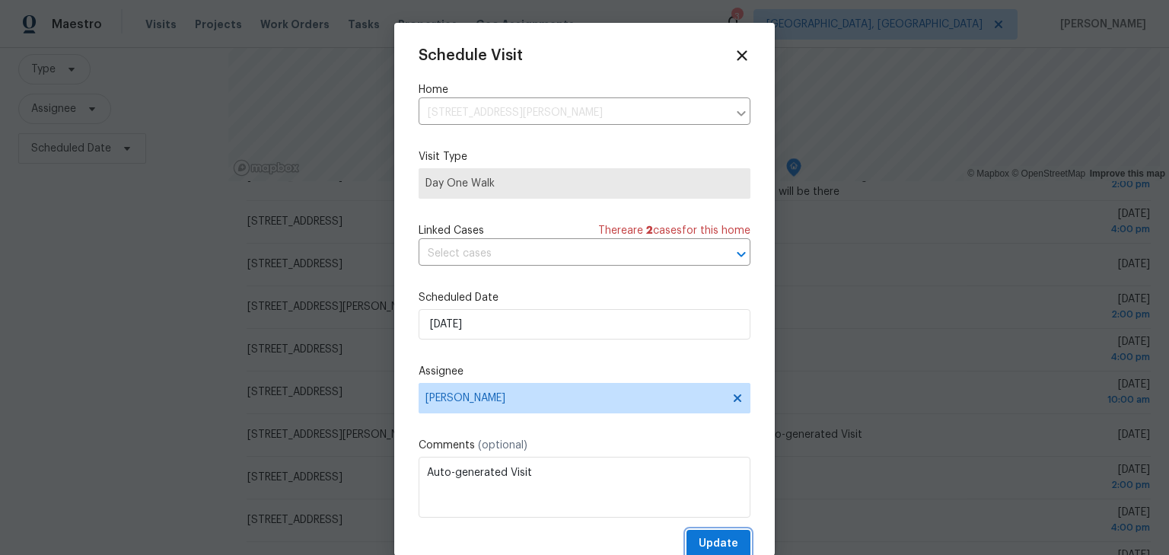
click at [702, 539] on span "Update" at bounding box center [719, 543] width 40 height 19
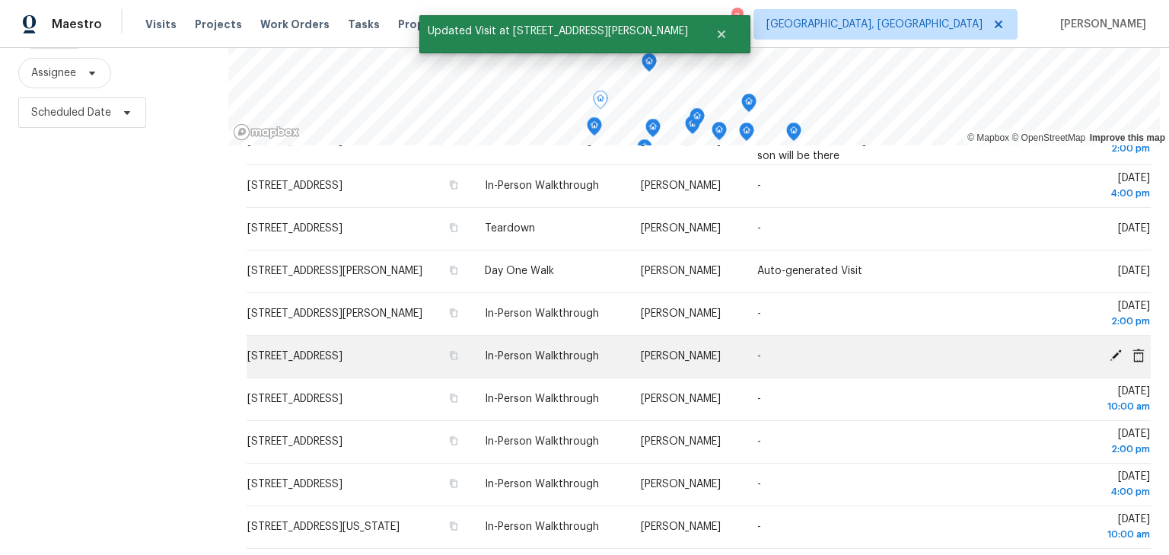
scroll to position [220, 0]
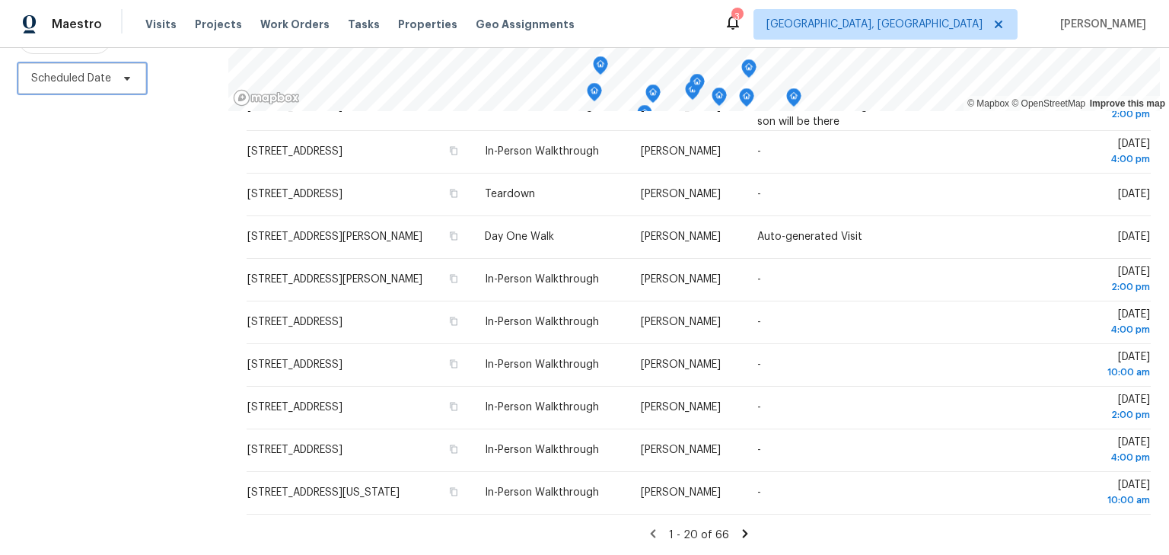
click at [91, 73] on span "Scheduled Date" at bounding box center [71, 78] width 80 height 15
click at [111, 193] on div "Filters Reset ​ Type Assignee Scheduled Date" at bounding box center [114, 219] width 228 height 672
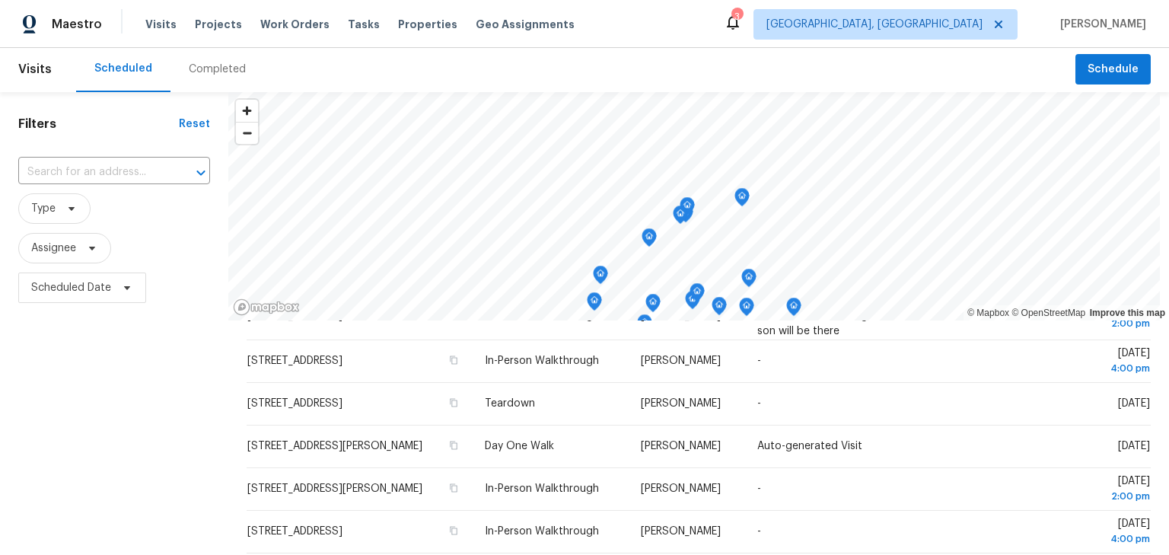
scroll to position [0, 0]
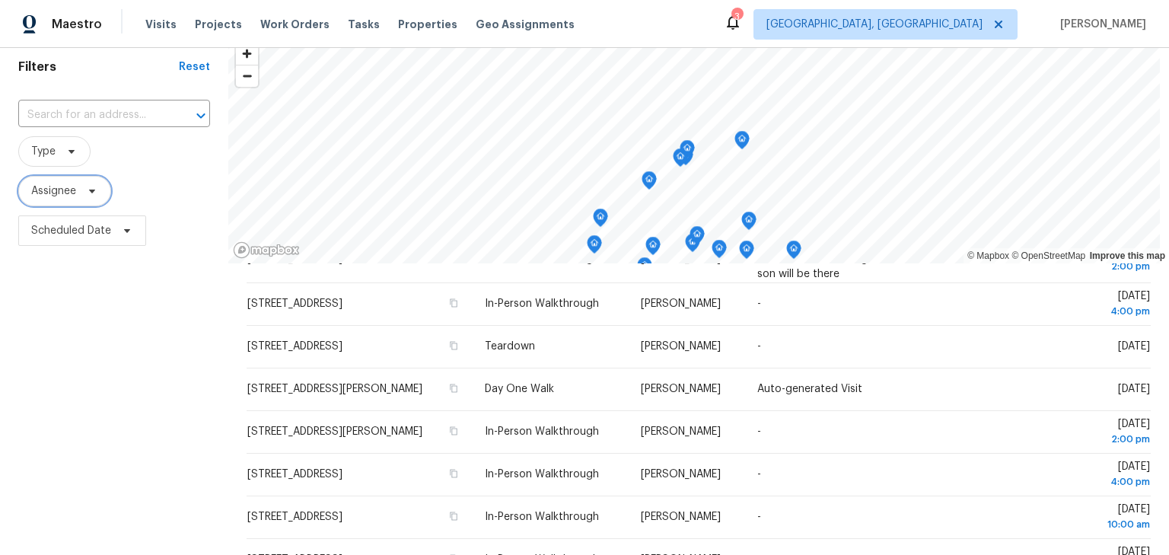
click at [58, 192] on span "Assignee" at bounding box center [53, 190] width 45 height 15
drag, startPoint x: 198, startPoint y: 136, endPoint x: 138, endPoint y: 146, distance: 60.9
click at [197, 136] on span "Type" at bounding box center [114, 150] width 192 height 30
click at [53, 150] on span "Type" at bounding box center [43, 150] width 24 height 15
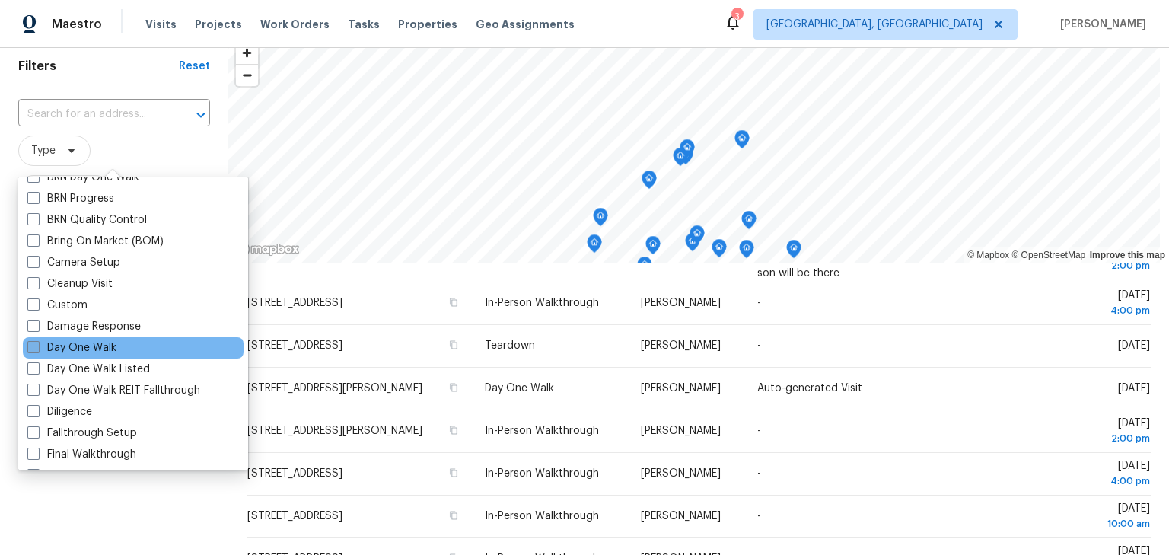
click at [87, 347] on label "Day One Walk" at bounding box center [71, 347] width 89 height 15
click at [37, 347] on input "Day One Walk" at bounding box center [32, 345] width 10 height 10
checkbox input "true"
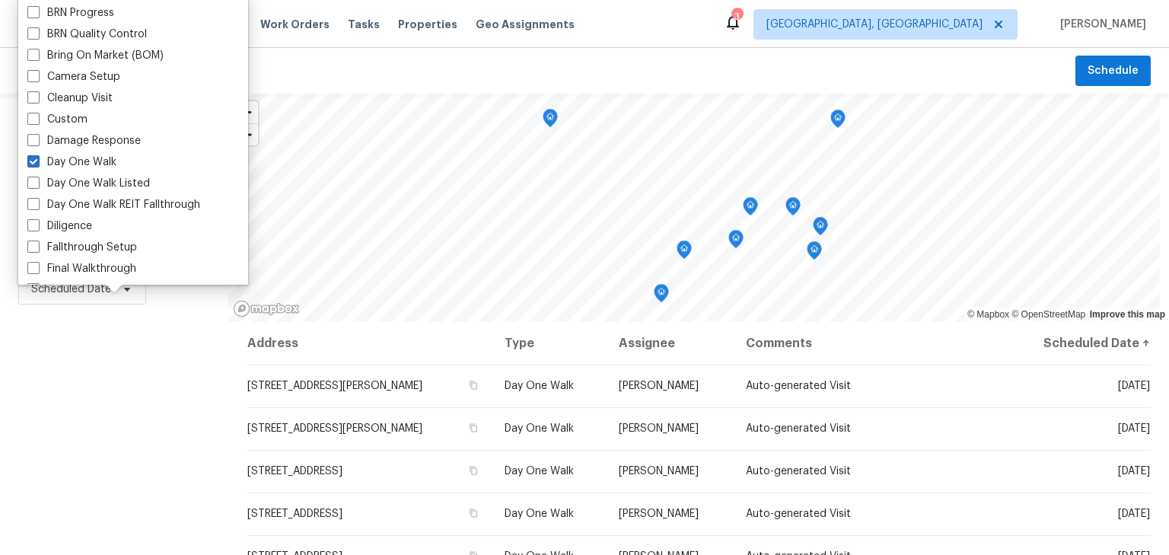
click at [91, 465] on div "Filters Reset ​ Day One Walk Assignee Scheduled Date" at bounding box center [114, 430] width 228 height 672
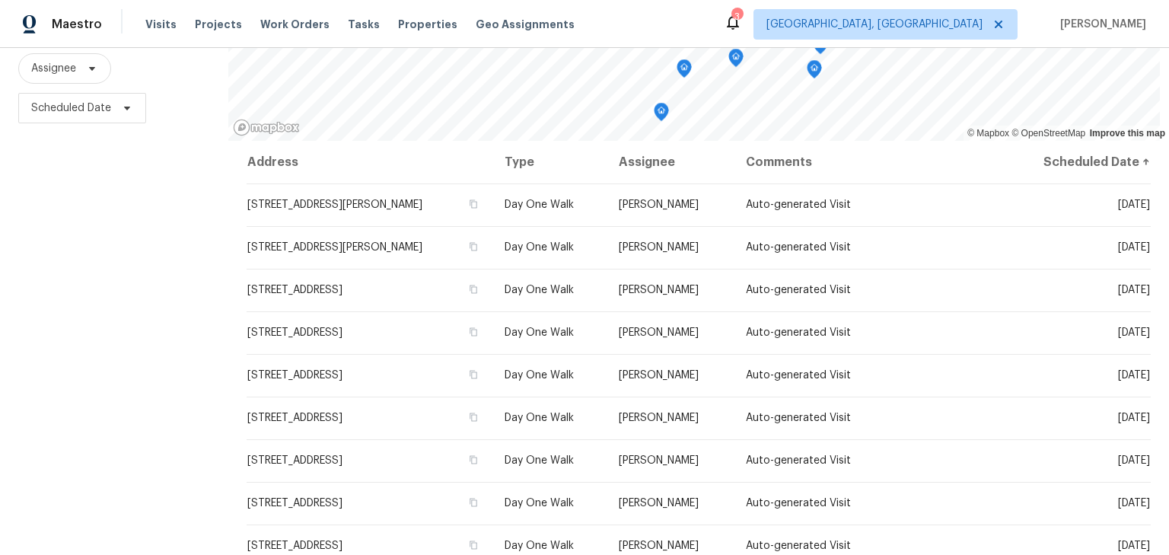
scroll to position [182, 0]
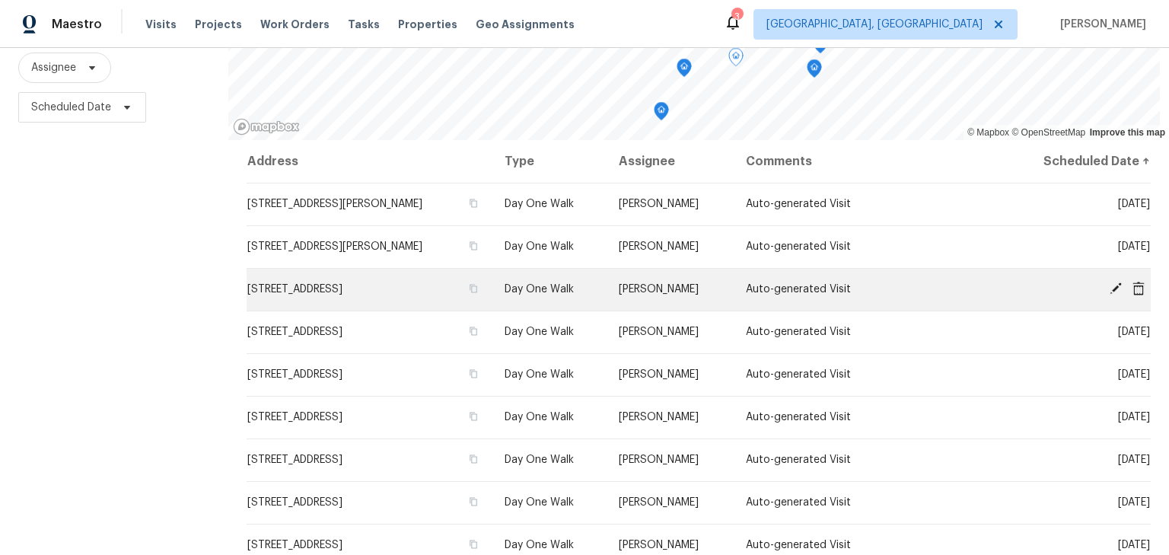
click at [1110, 288] on icon at bounding box center [1116, 288] width 12 height 12
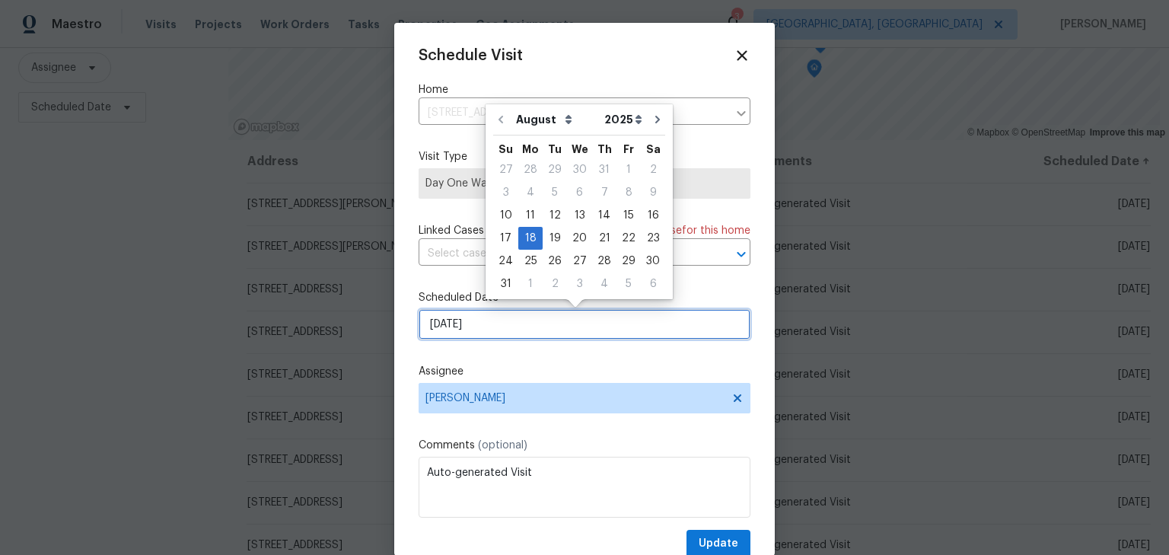
click at [510, 327] on input "8/18/2025" at bounding box center [585, 324] width 332 height 30
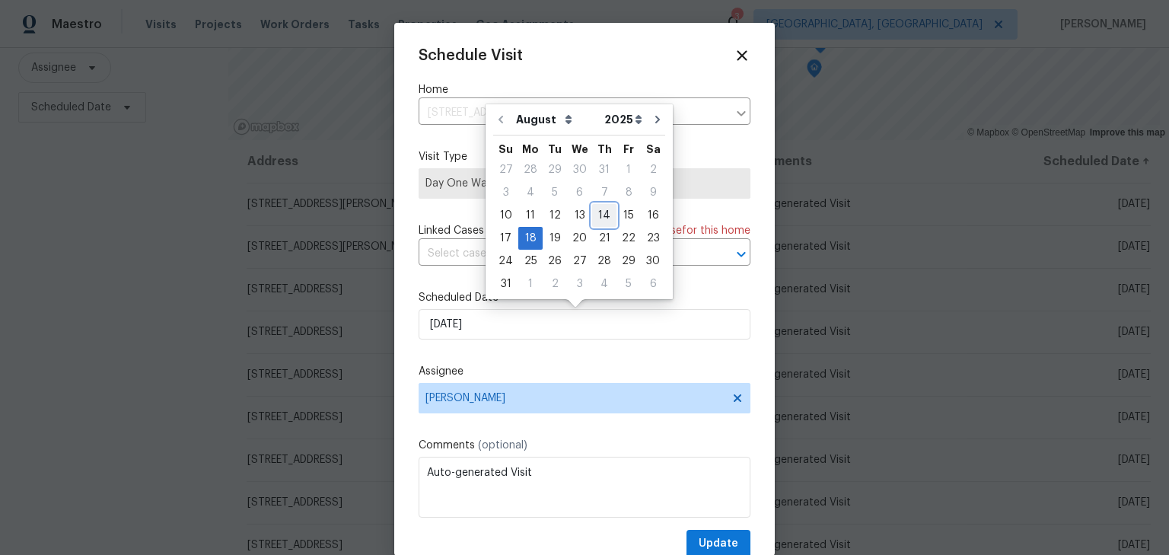
click at [601, 219] on div "14" at bounding box center [604, 215] width 24 height 21
type input "8/14/2025"
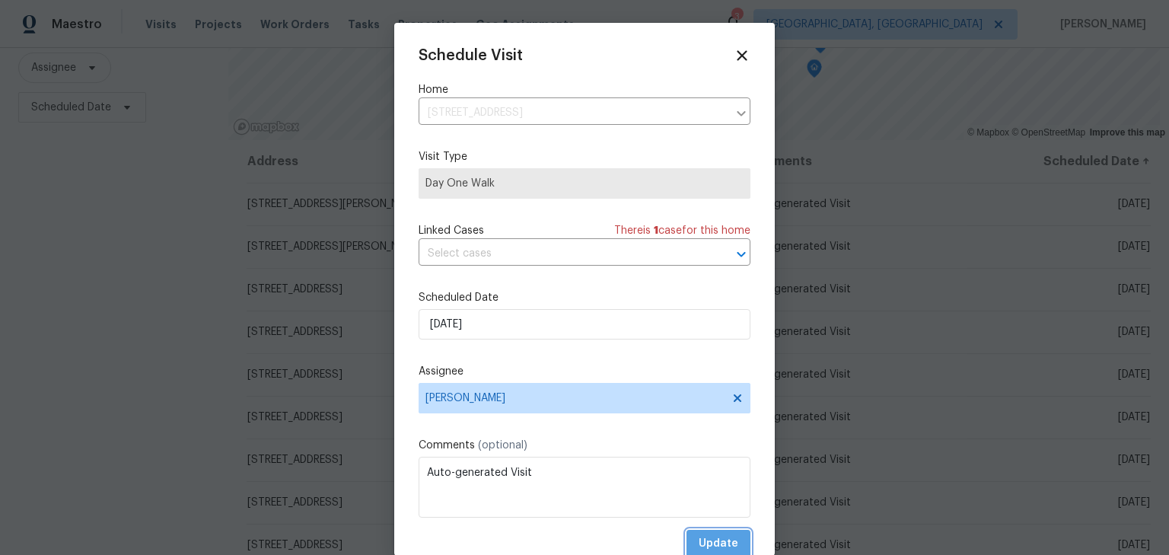
click at [699, 536] on span "Update" at bounding box center [719, 543] width 40 height 19
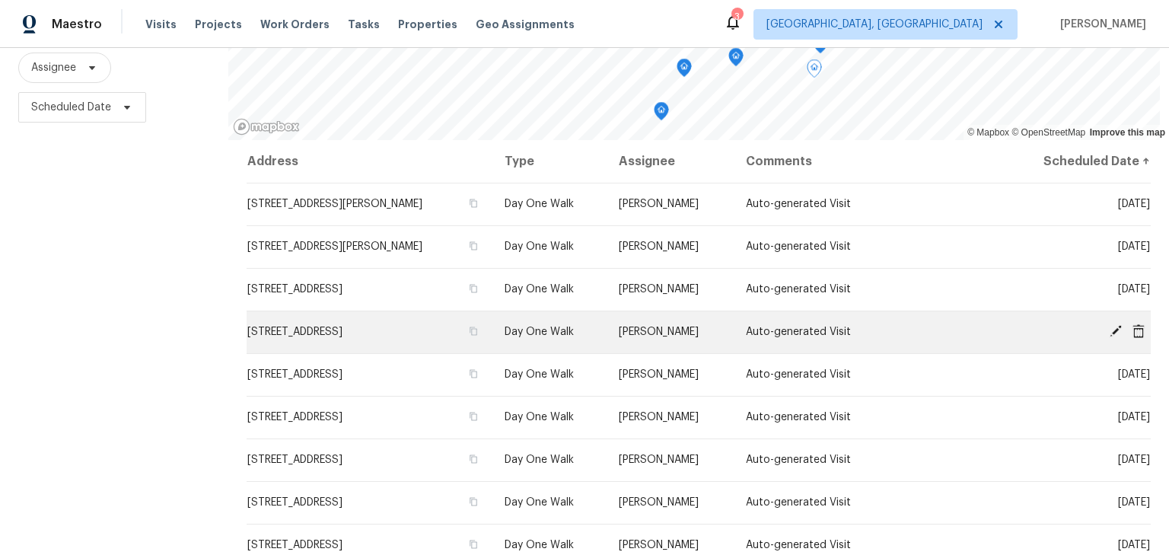
click at [1110, 333] on icon at bounding box center [1116, 331] width 12 height 12
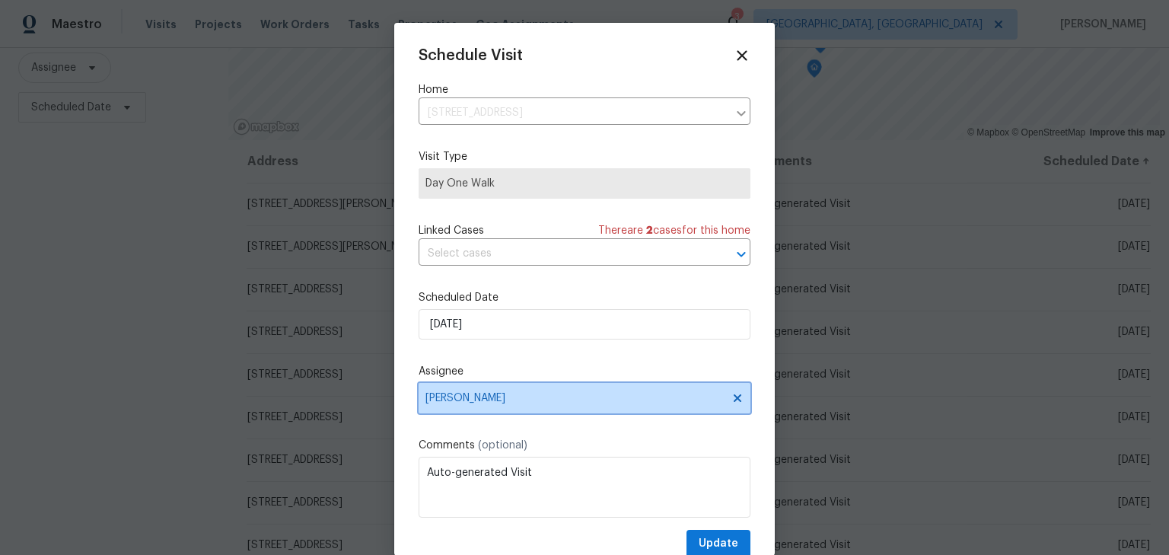
click at [614, 404] on span "Kim Peshek" at bounding box center [574, 398] width 298 height 12
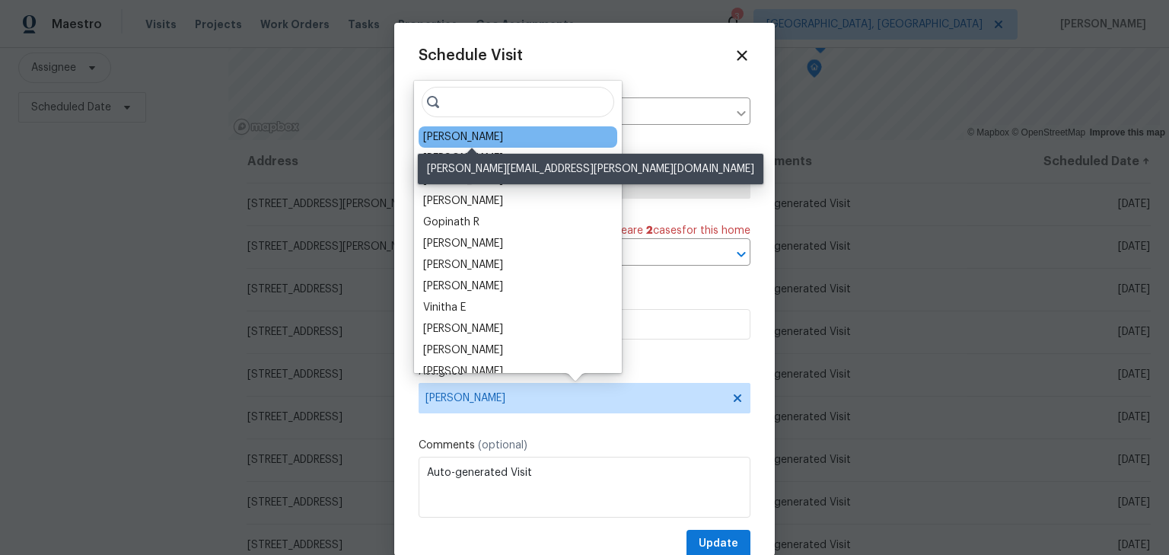
click at [500, 140] on div "[PERSON_NAME]" at bounding box center [463, 136] width 80 height 15
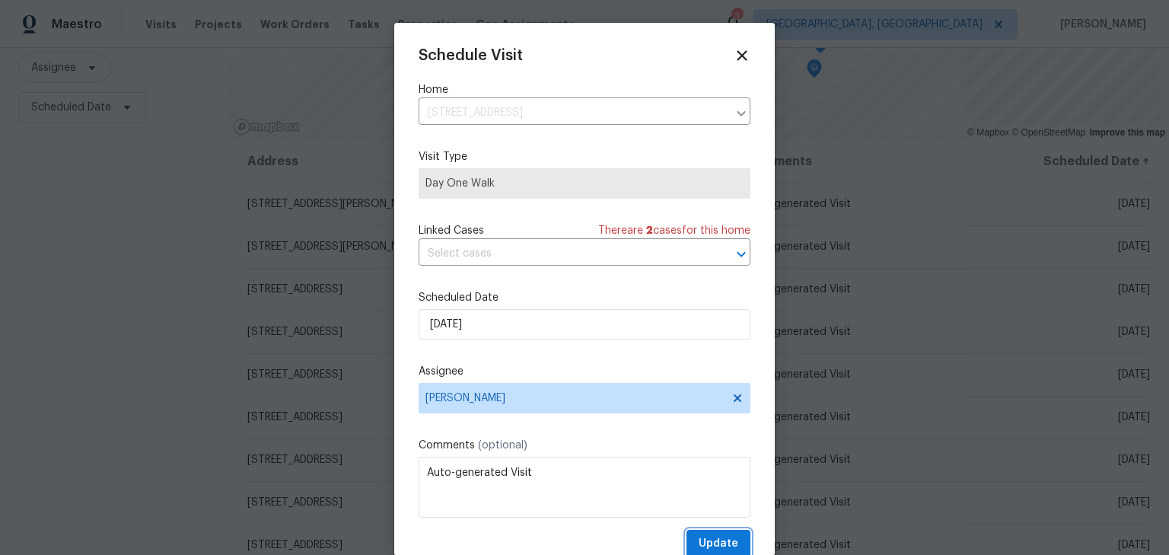
click at [717, 547] on span "Update" at bounding box center [719, 543] width 40 height 19
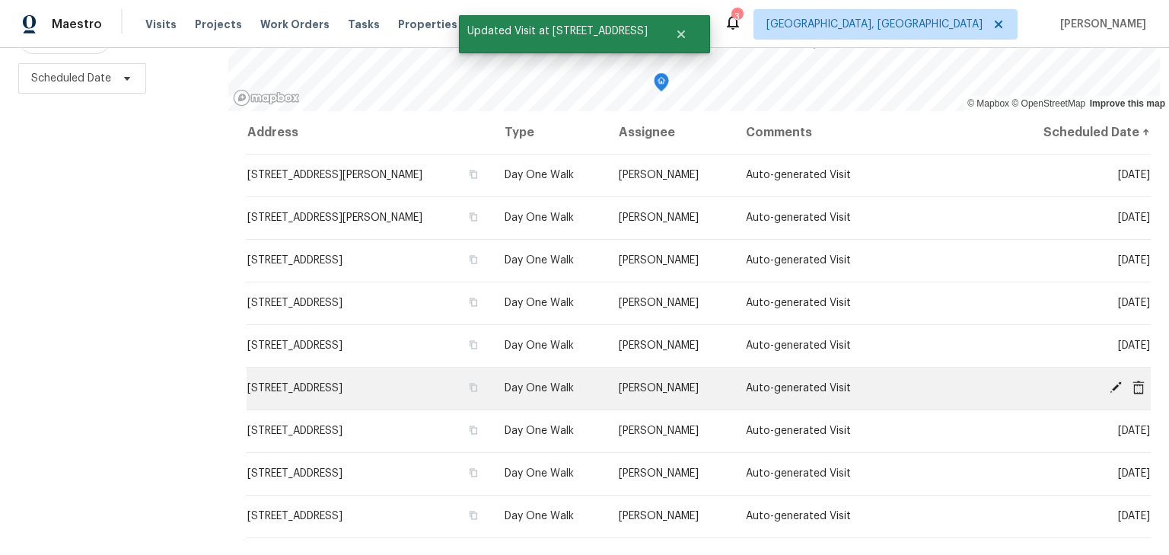
scroll to position [220, 0]
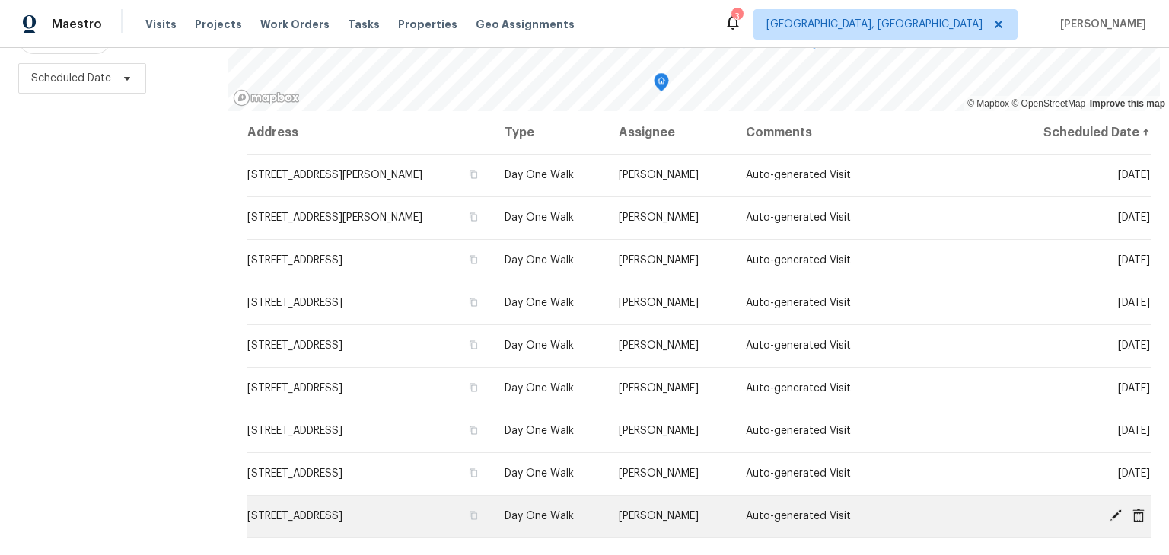
click at [1109, 511] on icon at bounding box center [1116, 515] width 14 height 14
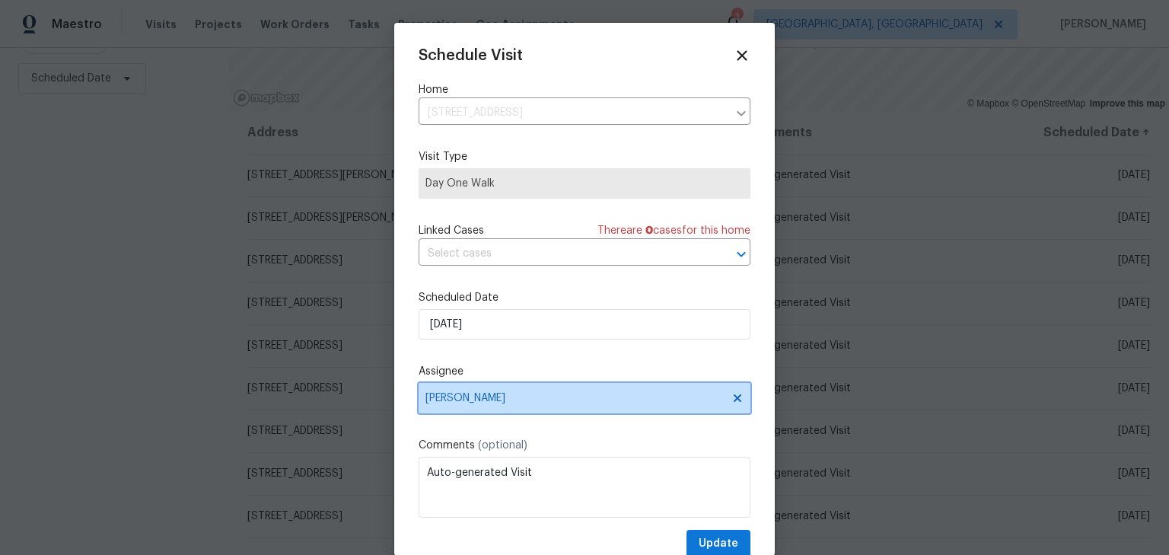
click at [492, 402] on span "Kim Peshek" at bounding box center [574, 398] width 298 height 12
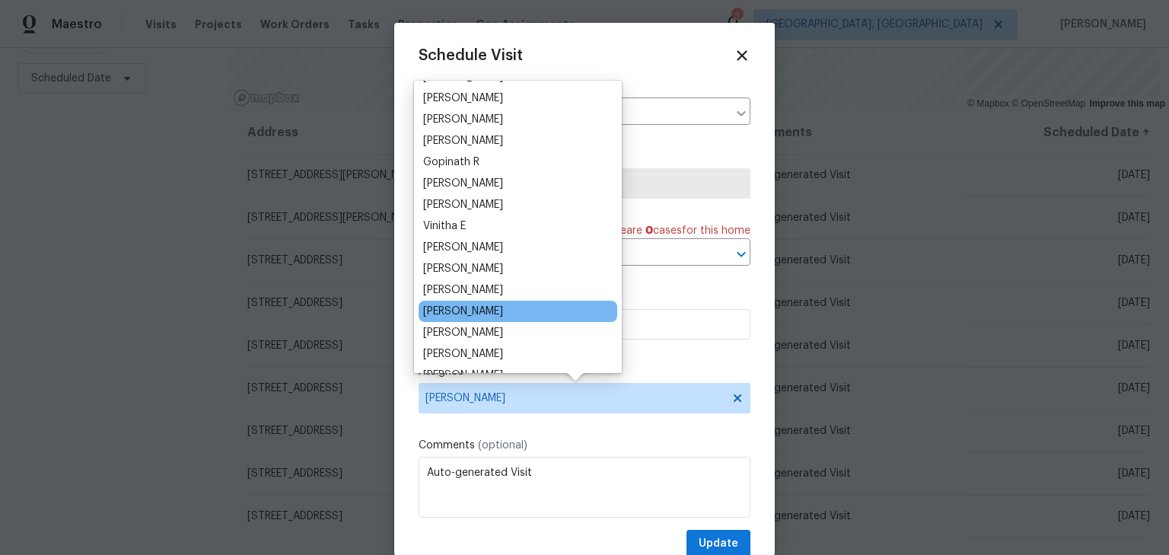
scroll to position [61, 0]
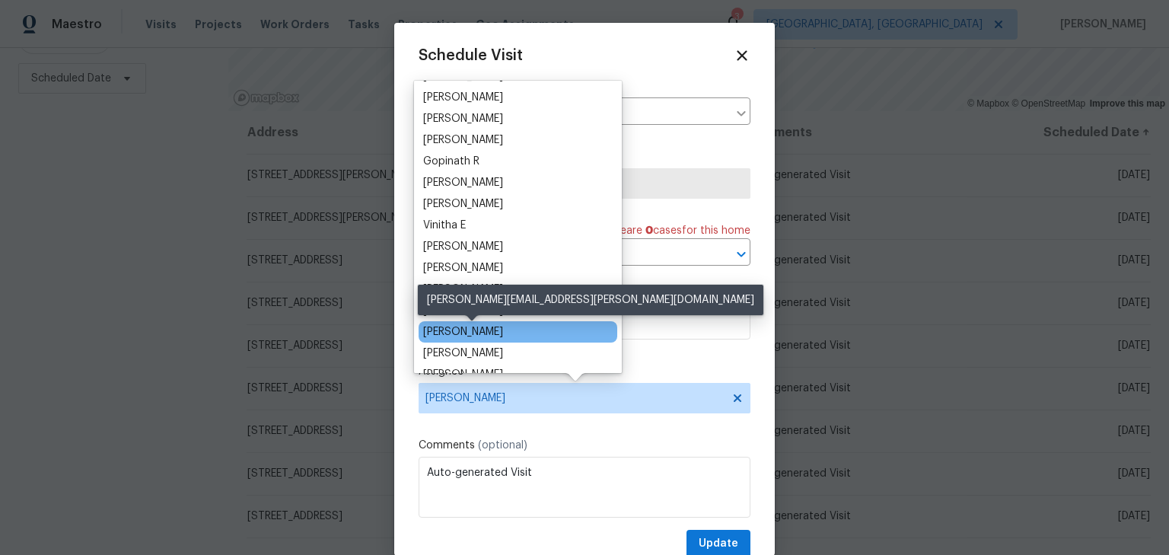
click at [496, 326] on div "[PERSON_NAME]" at bounding box center [463, 331] width 80 height 15
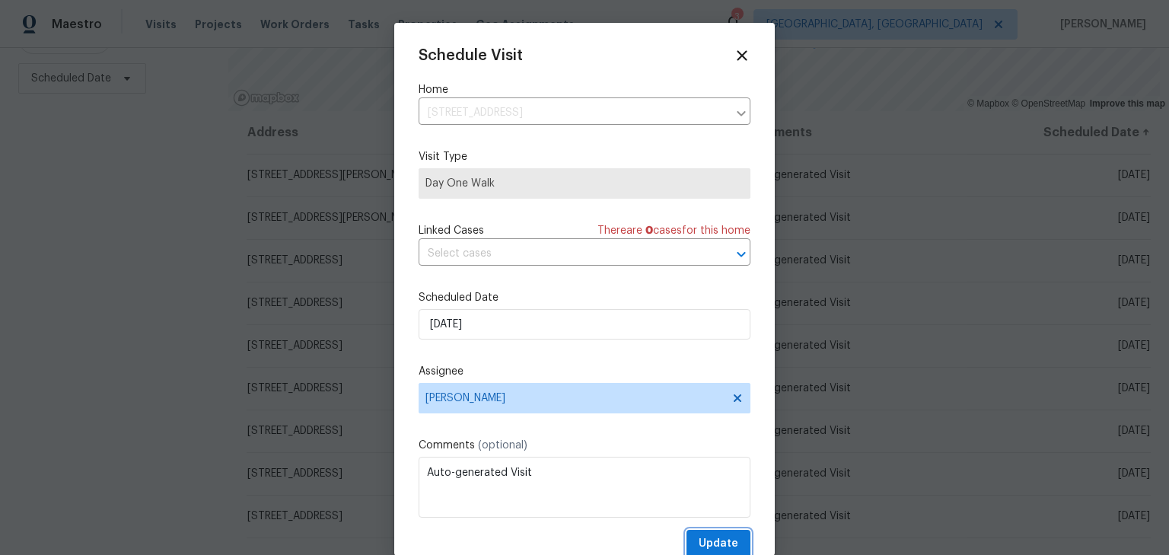
click at [710, 534] on button "Update" at bounding box center [719, 544] width 64 height 28
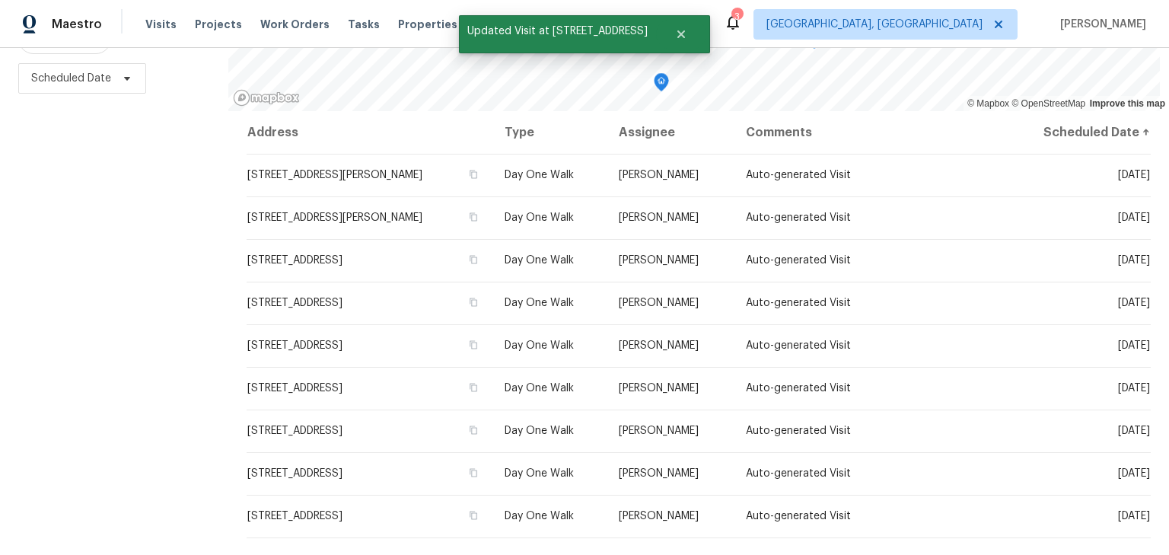
click at [224, 281] on div "Filters Reset ​ Day One Walk Assignee Scheduled Date" at bounding box center [114, 219] width 228 height 672
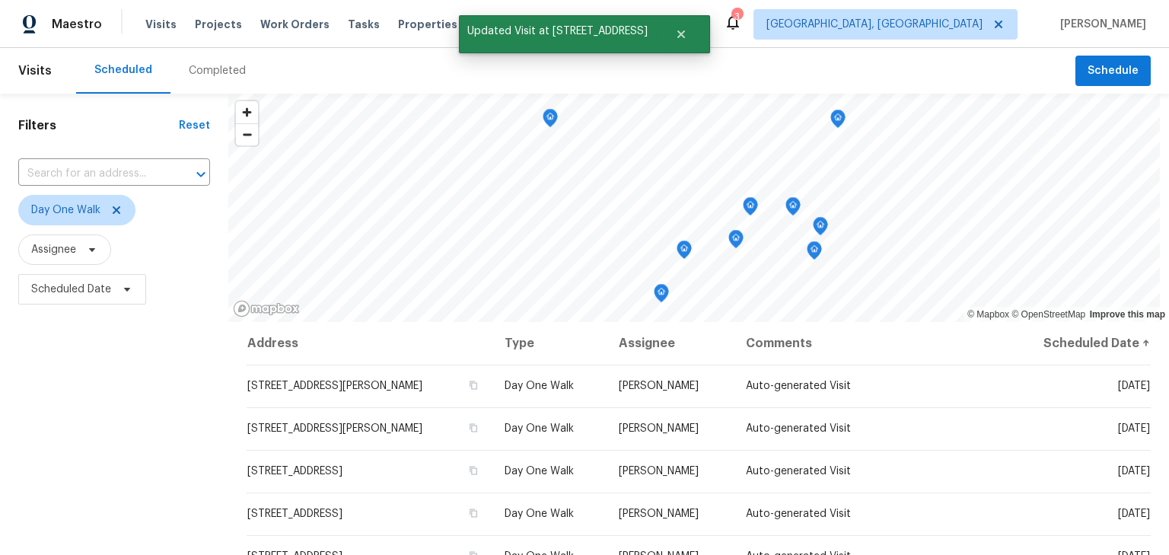
scroll to position [0, 0]
click at [121, 212] on icon at bounding box center [116, 210] width 12 height 12
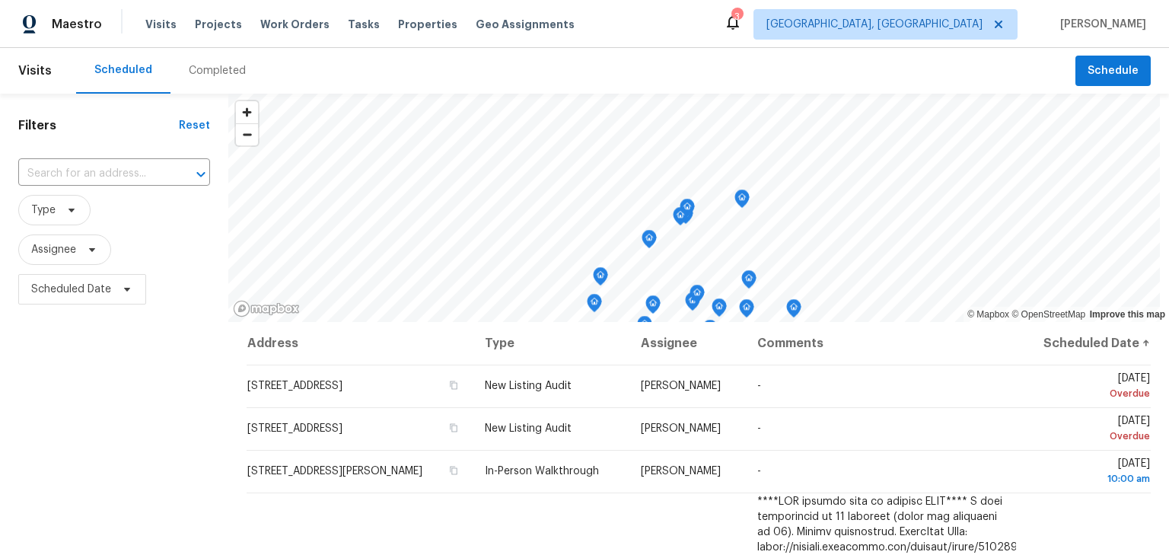
click at [367, 55] on div "Scheduled Completed" at bounding box center [575, 71] width 999 height 46
click at [359, 66] on div "Scheduled Completed" at bounding box center [575, 71] width 999 height 46
click at [311, 62] on div "Scheduled Completed" at bounding box center [575, 71] width 999 height 46
click at [562, 73] on div "Scheduled Completed" at bounding box center [575, 71] width 999 height 46
click at [353, 64] on div "Scheduled Completed" at bounding box center [575, 71] width 999 height 46
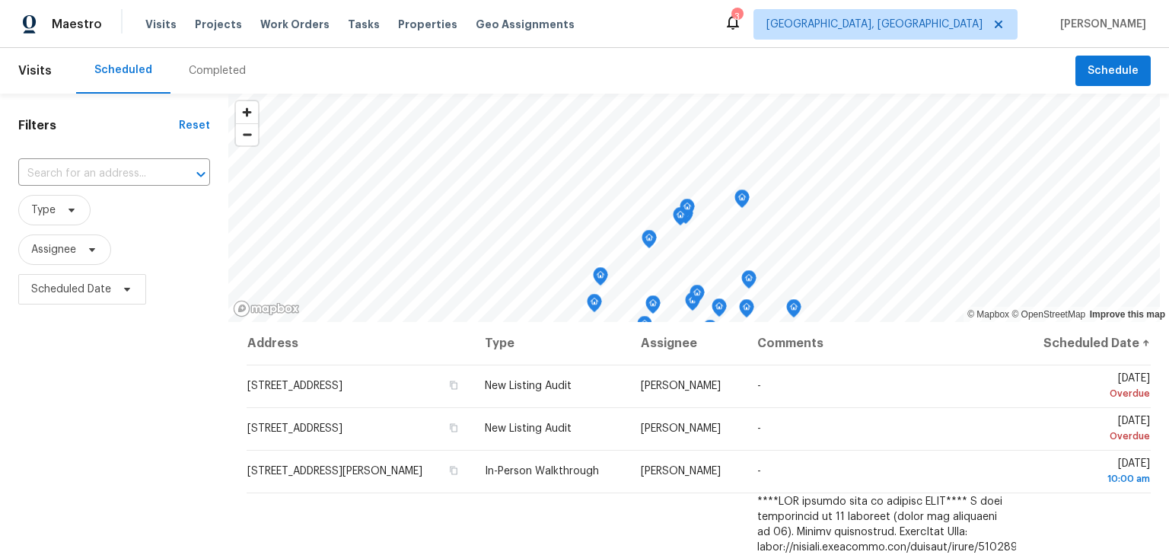
click at [30, 388] on div "Filters Reset ​ Type Assignee Scheduled Date" at bounding box center [114, 430] width 228 height 672
click at [192, 403] on div "Filters Reset ​ Type Assignee Scheduled Date" at bounding box center [114, 430] width 228 height 672
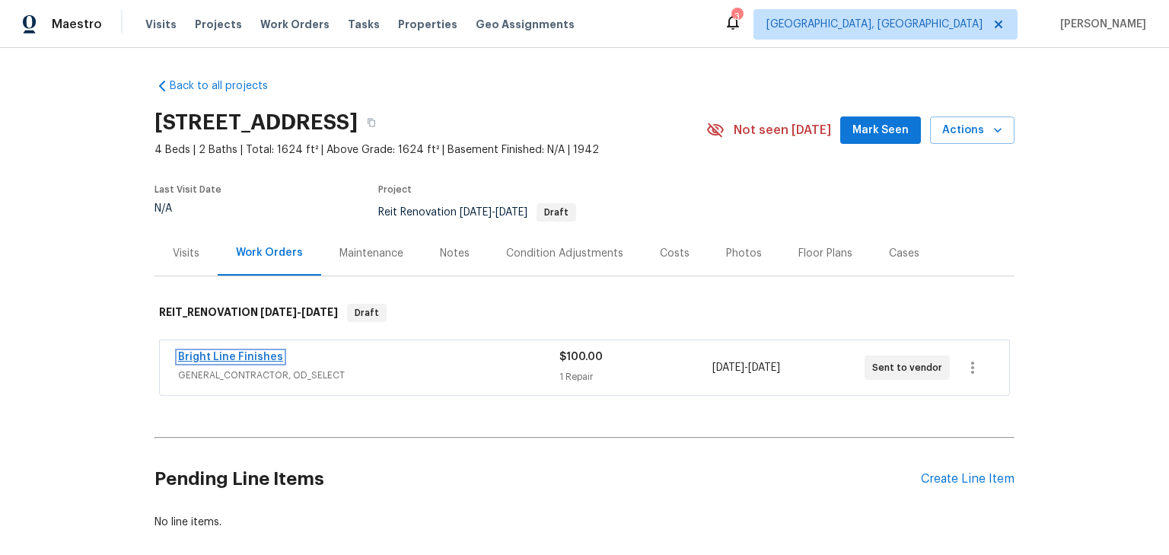
click at [251, 359] on link "Bright Line Finishes" at bounding box center [230, 357] width 105 height 11
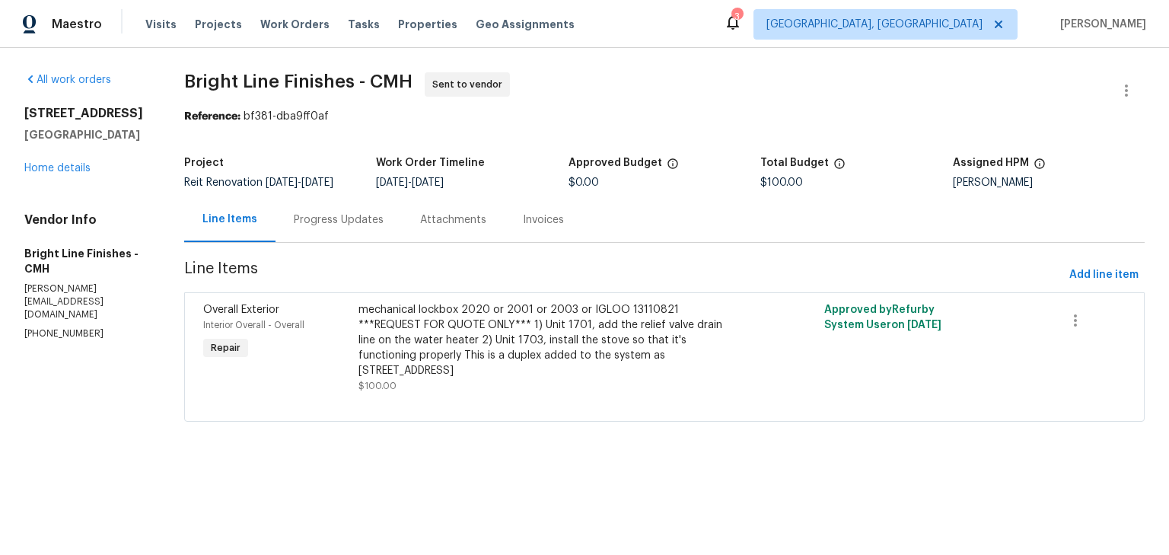
click at [304, 226] on div "Progress Updates" at bounding box center [339, 219] width 90 height 15
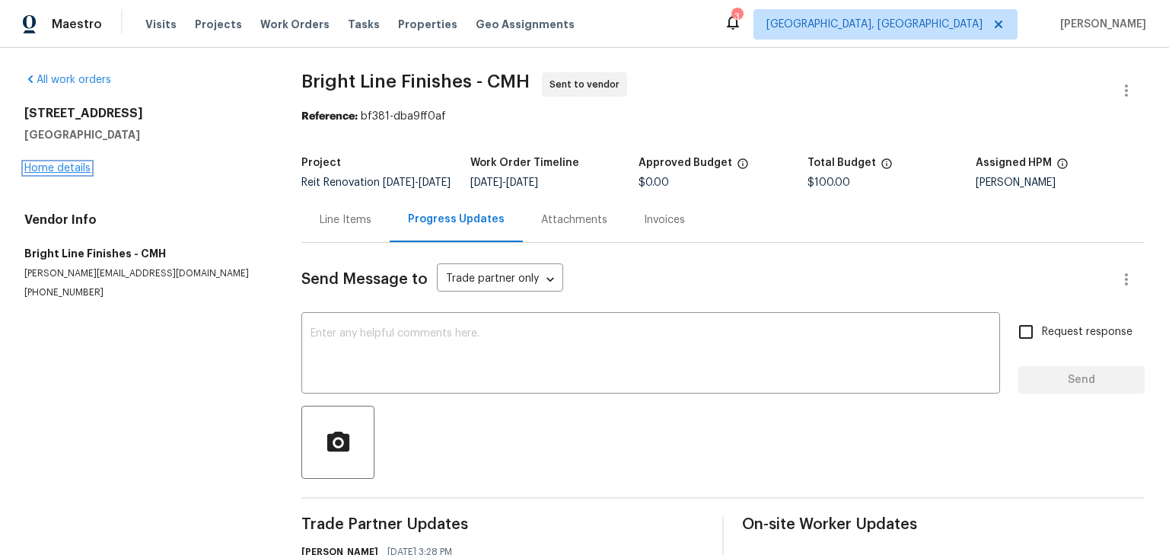
click at [72, 166] on link "Home details" at bounding box center [57, 168] width 66 height 11
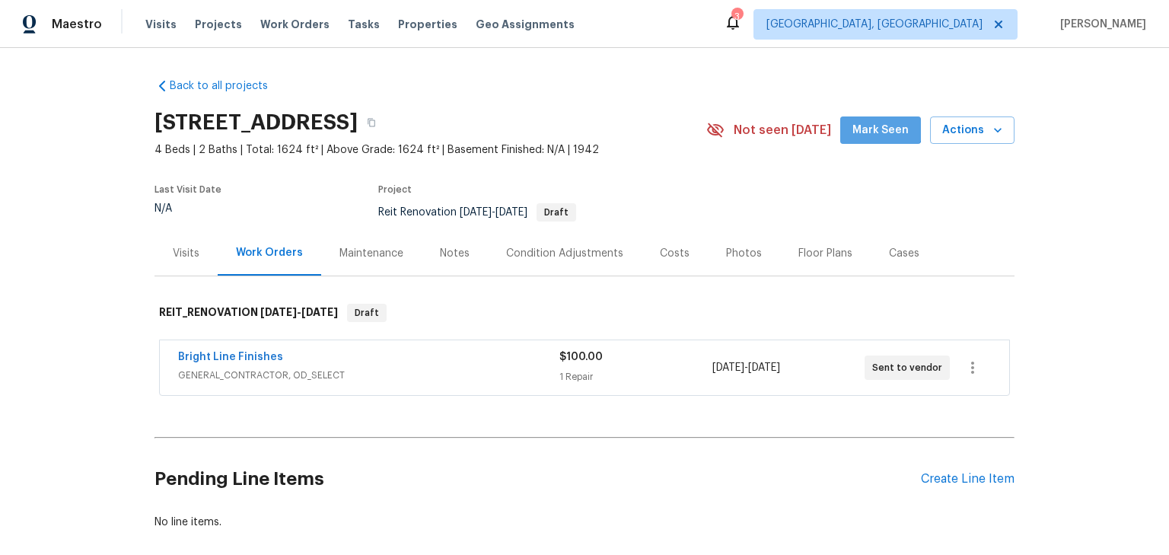
click at [880, 126] on span "Mark Seen" at bounding box center [880, 130] width 56 height 19
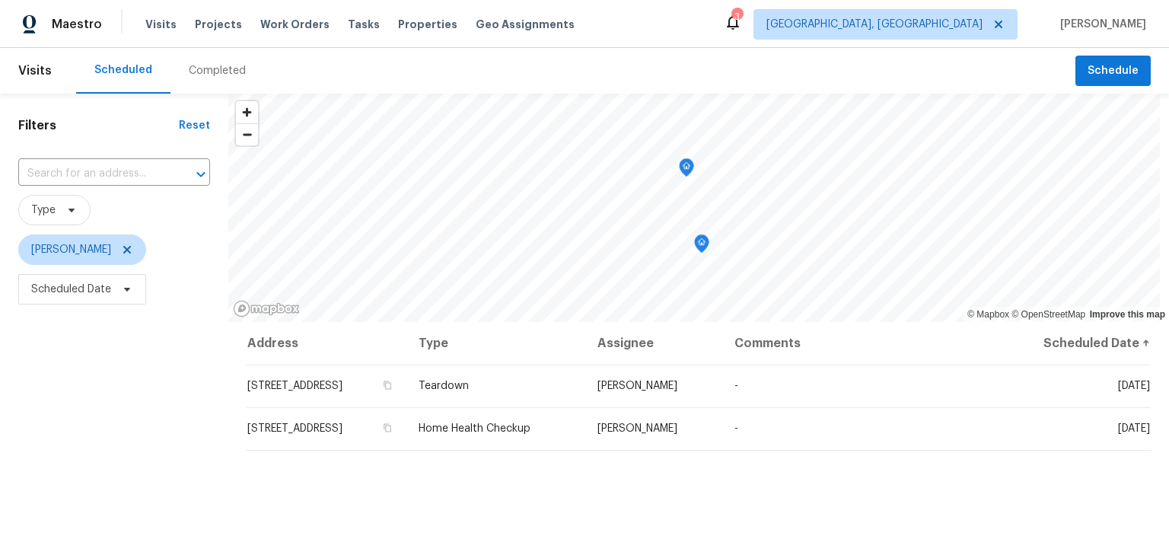
click at [181, 212] on span "Type" at bounding box center [114, 210] width 192 height 30
